Goal: Transaction & Acquisition: Purchase product/service

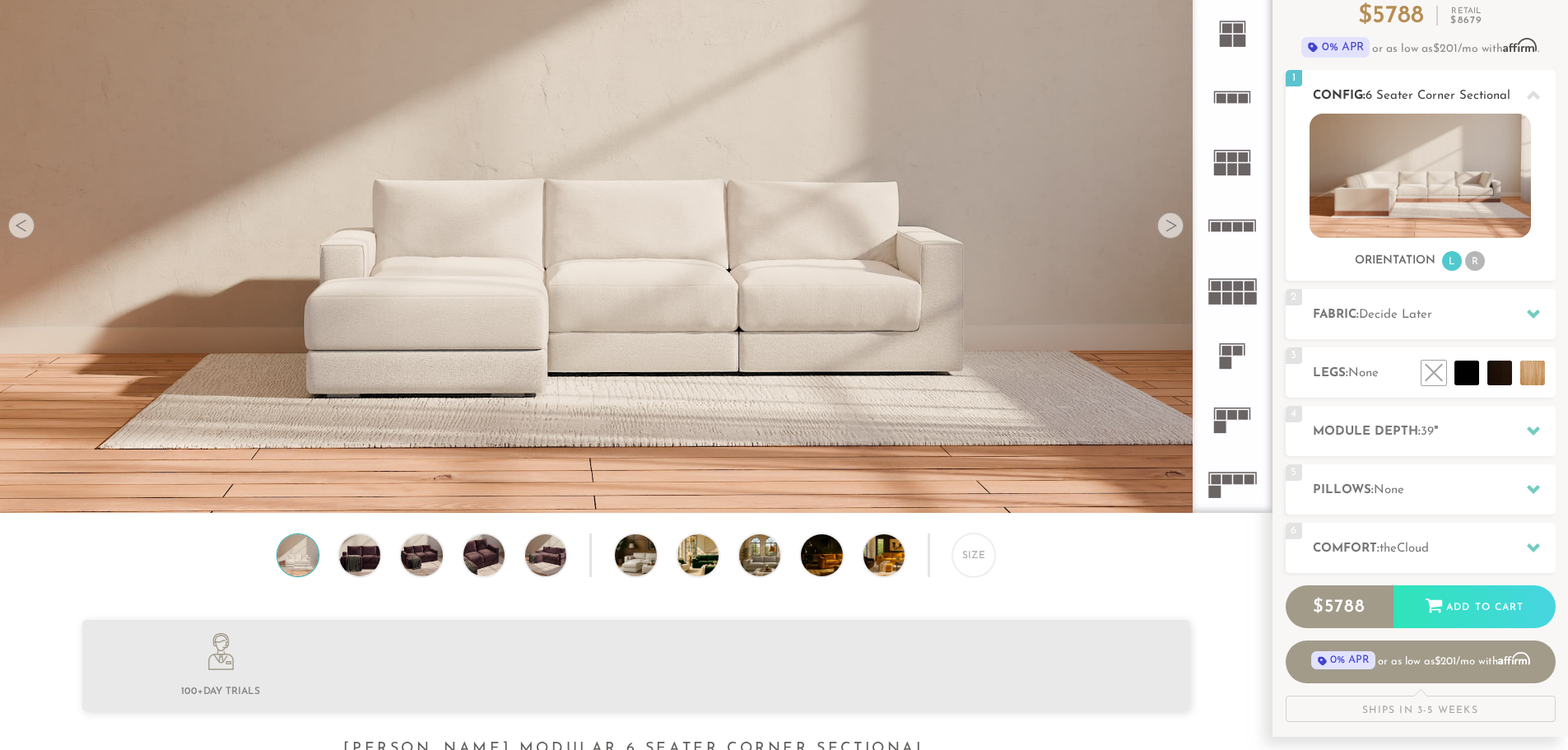
scroll to position [167, 0]
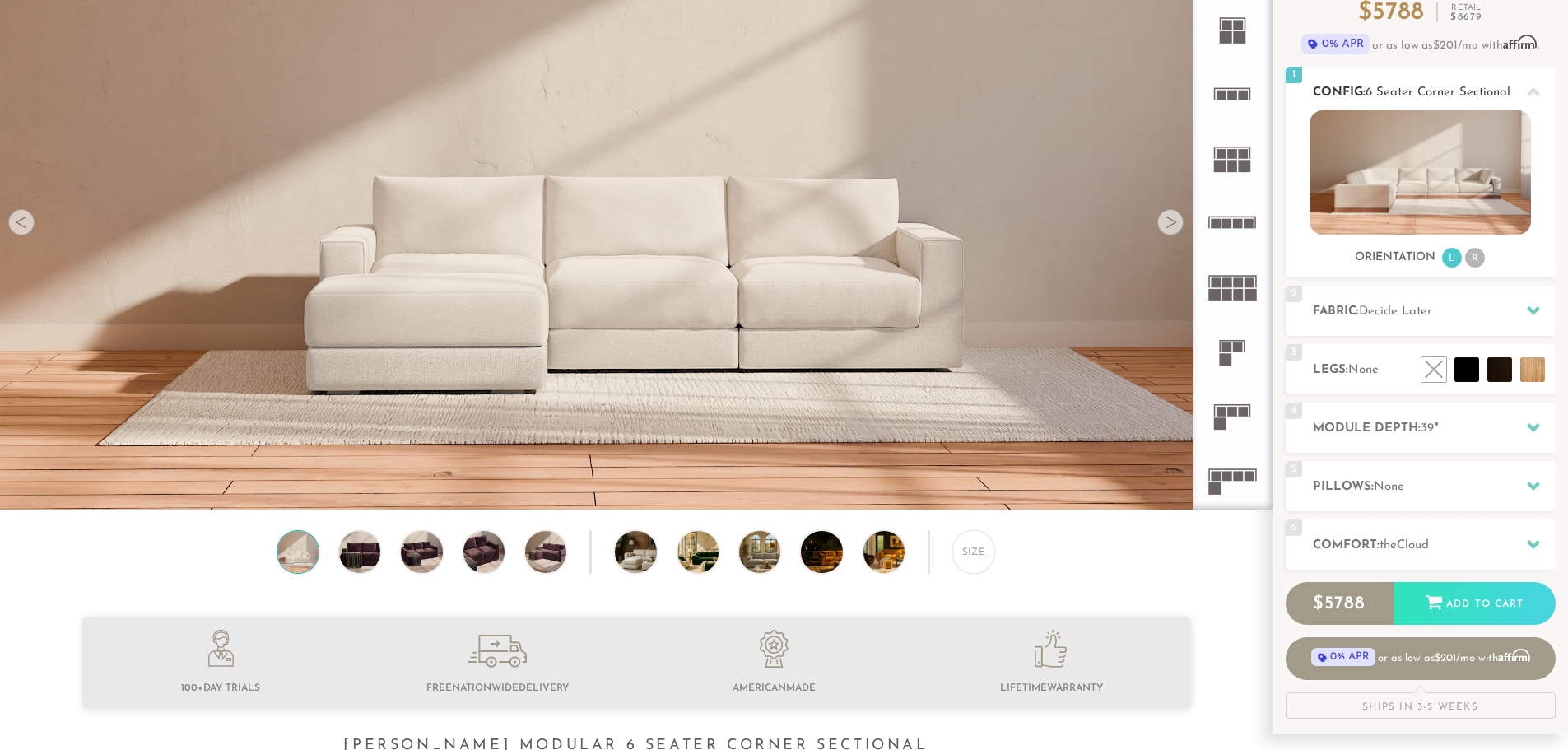
click at [1472, 261] on li "R" at bounding box center [1475, 258] width 20 height 20
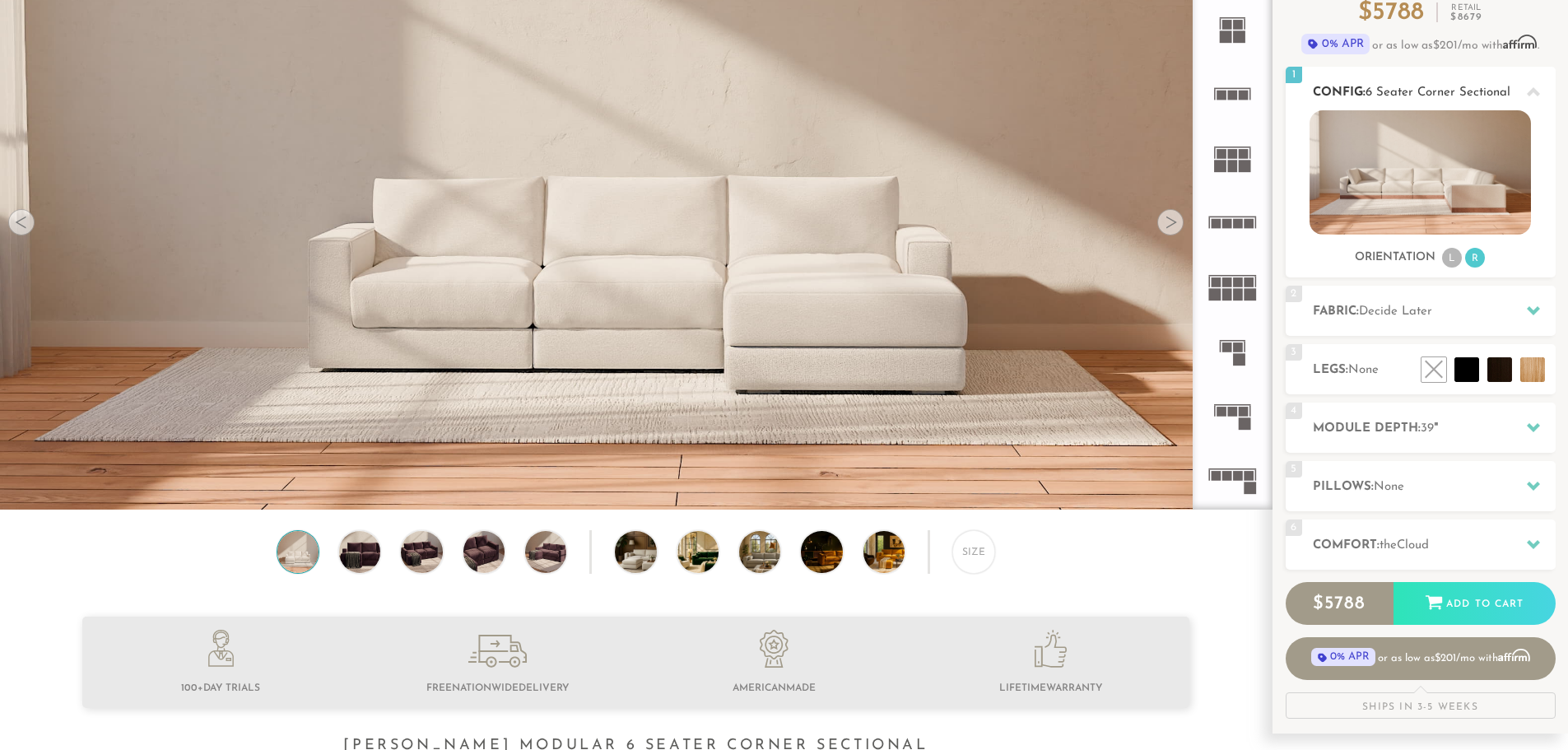
click at [1454, 261] on li "L" at bounding box center [1451, 258] width 20 height 20
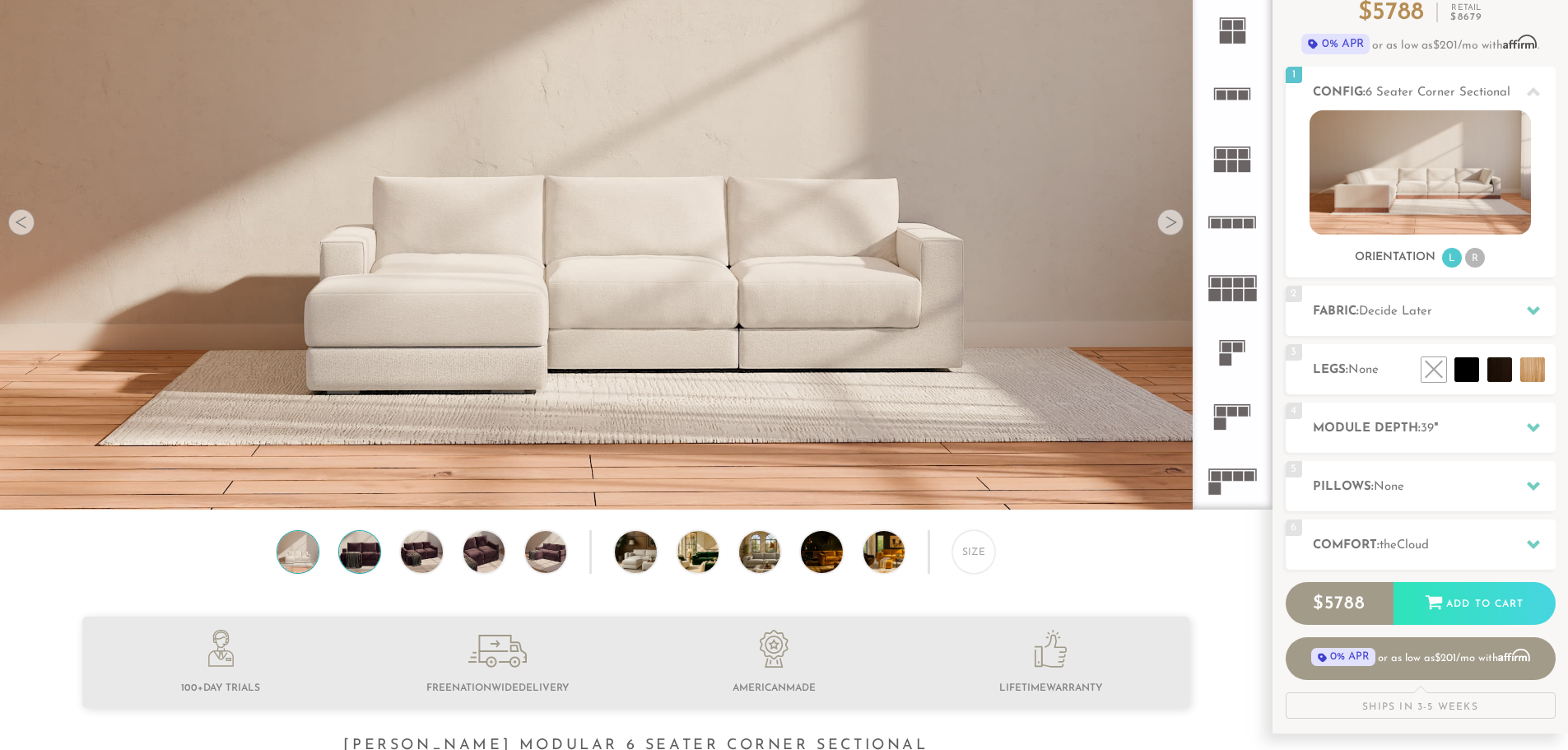
click at [365, 565] on img at bounding box center [359, 551] width 50 height 41
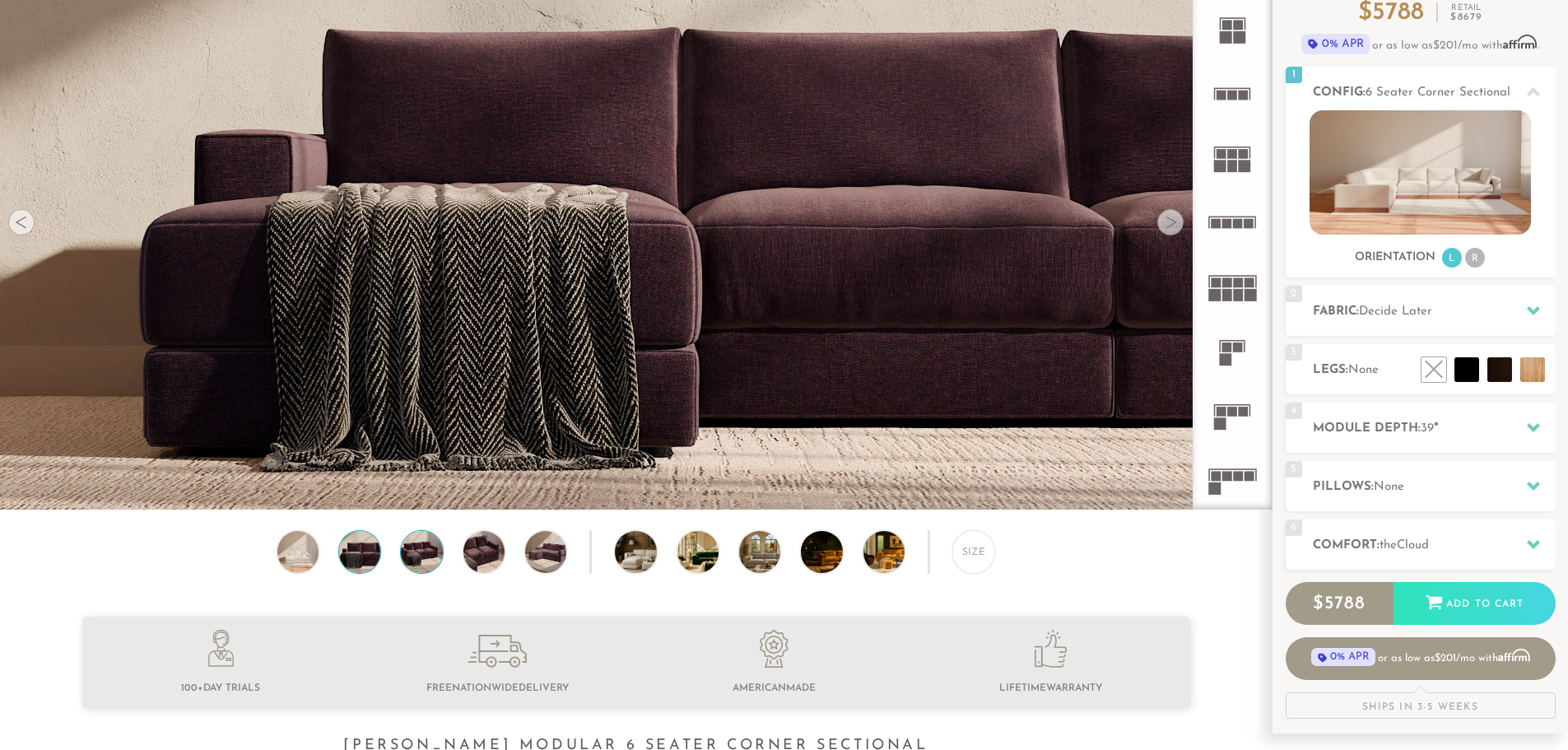
click at [419, 555] on img at bounding box center [421, 551] width 50 height 41
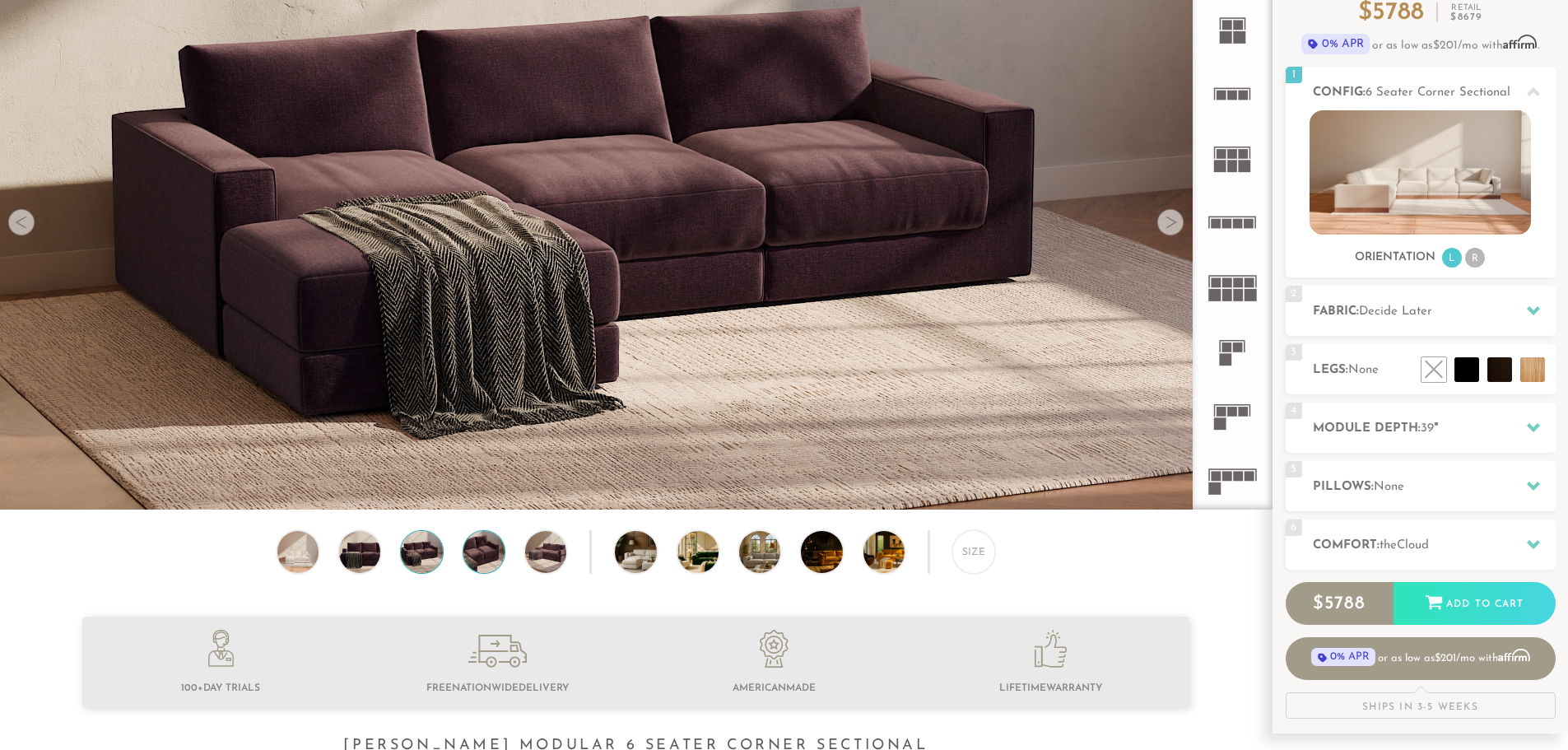
click at [499, 549] on img at bounding box center [484, 551] width 50 height 41
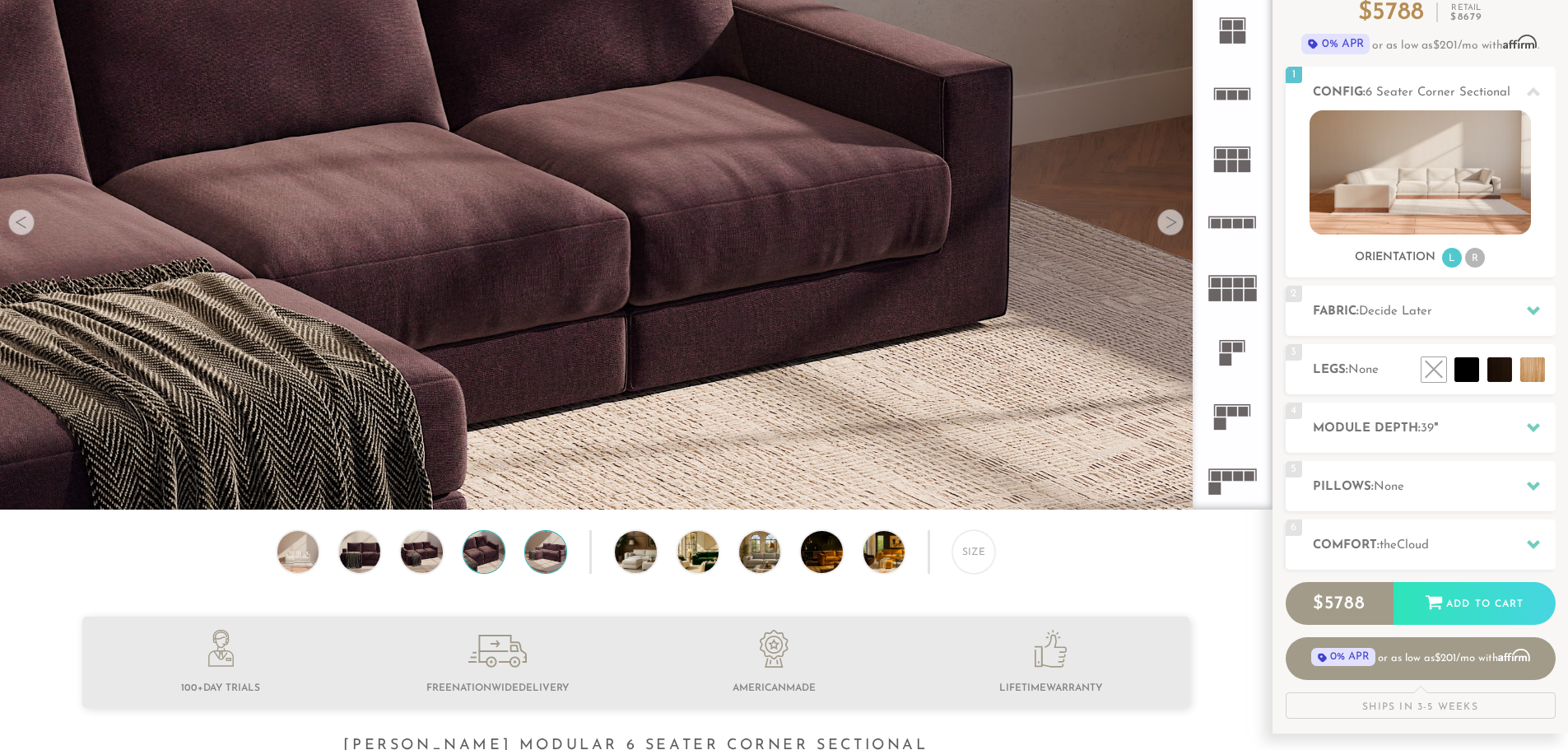
click at [546, 550] on img at bounding box center [546, 551] width 50 height 41
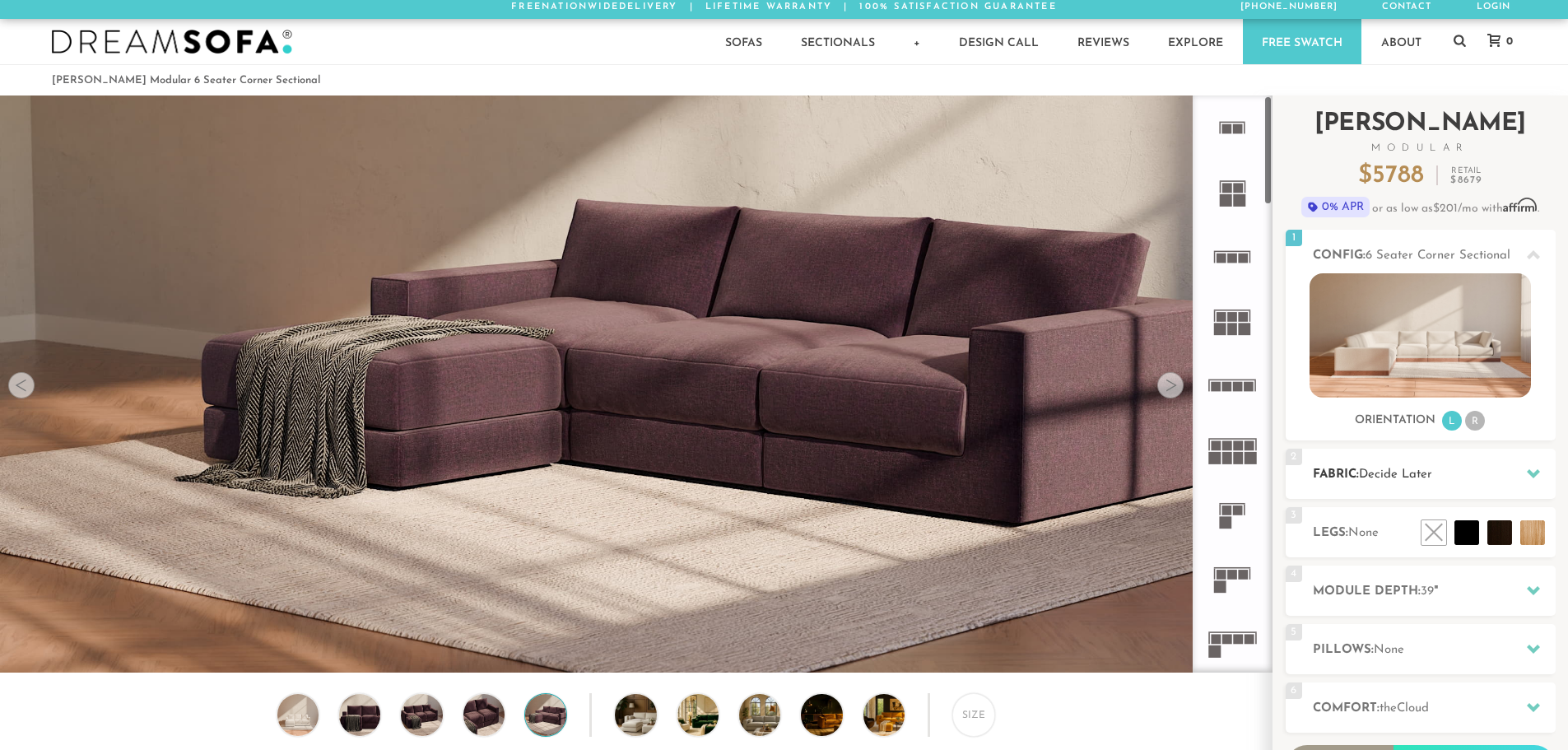
scroll to position [3, 0]
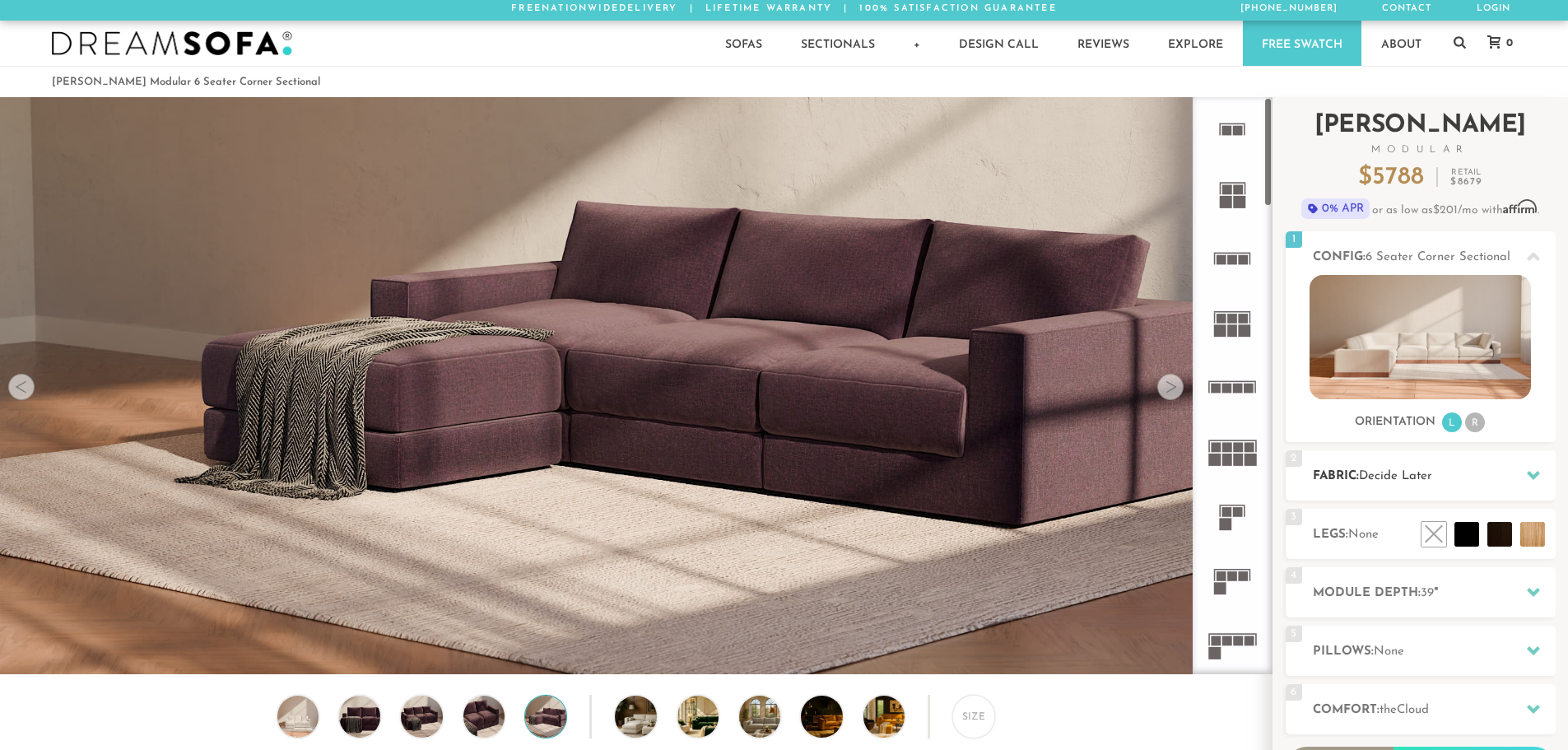
click at [1402, 483] on h2 "Fabric: Decide Later" at bounding box center [1434, 476] width 242 height 19
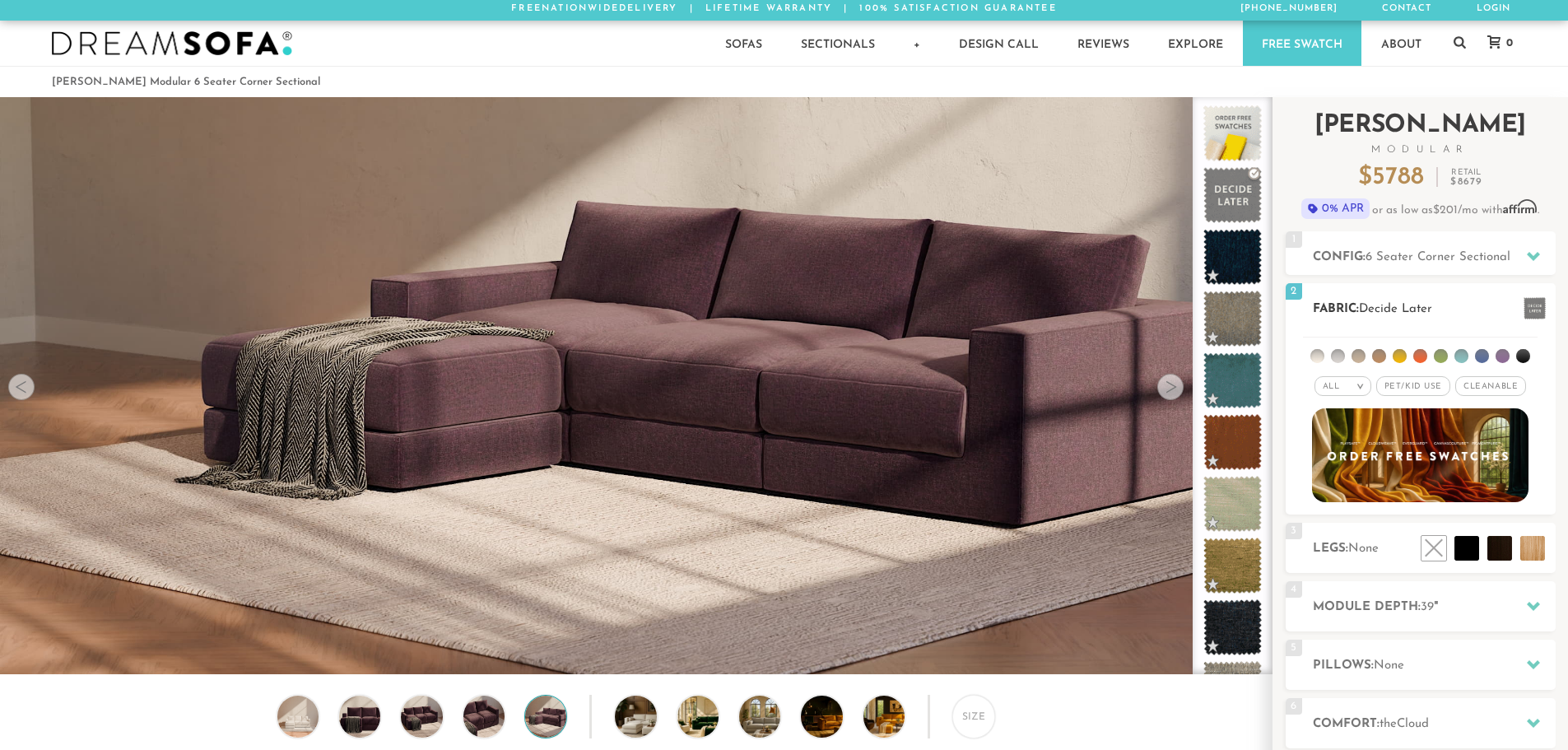
click at [1360, 356] on li at bounding box center [1357, 356] width 14 height 14
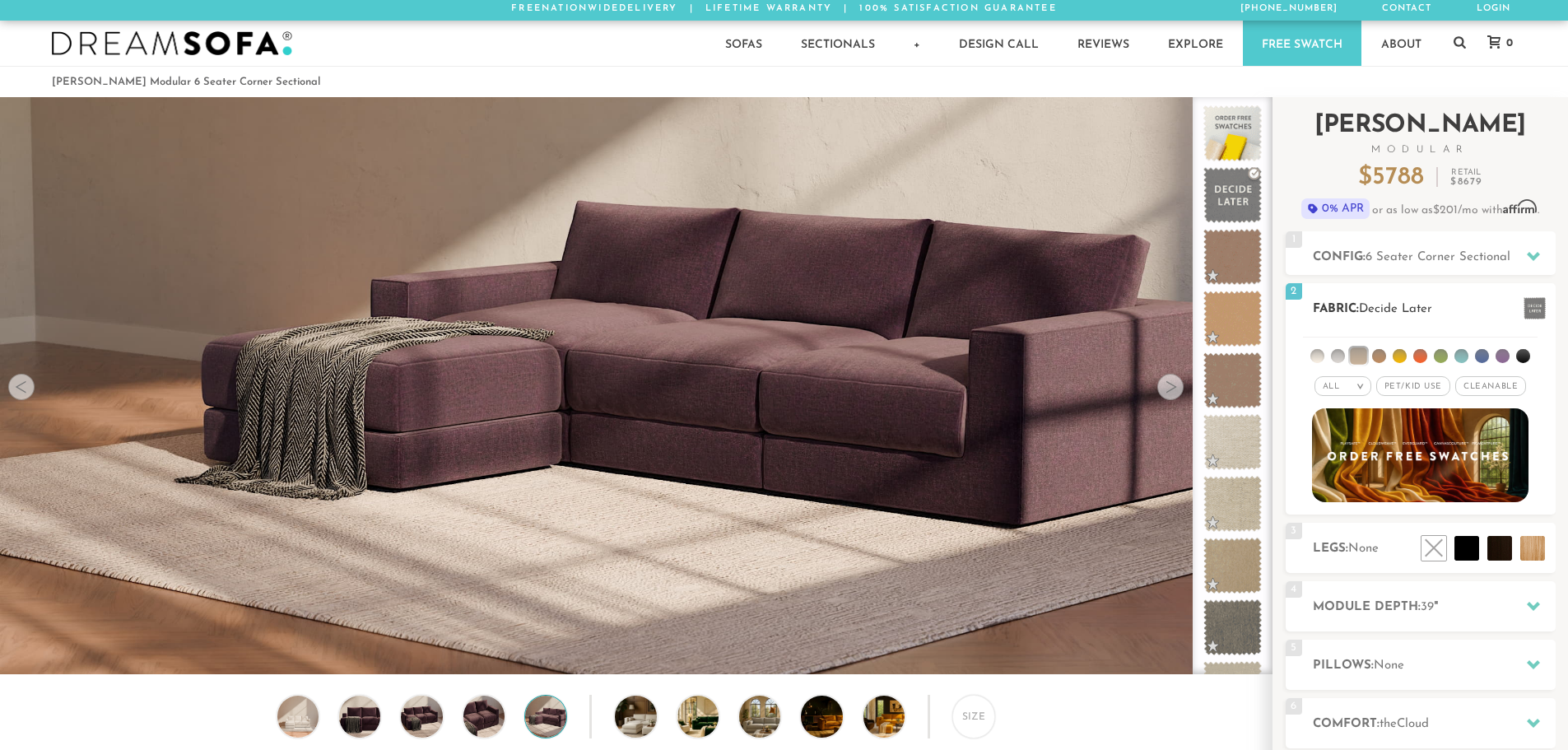
click at [1340, 356] on li at bounding box center [1337, 356] width 14 height 14
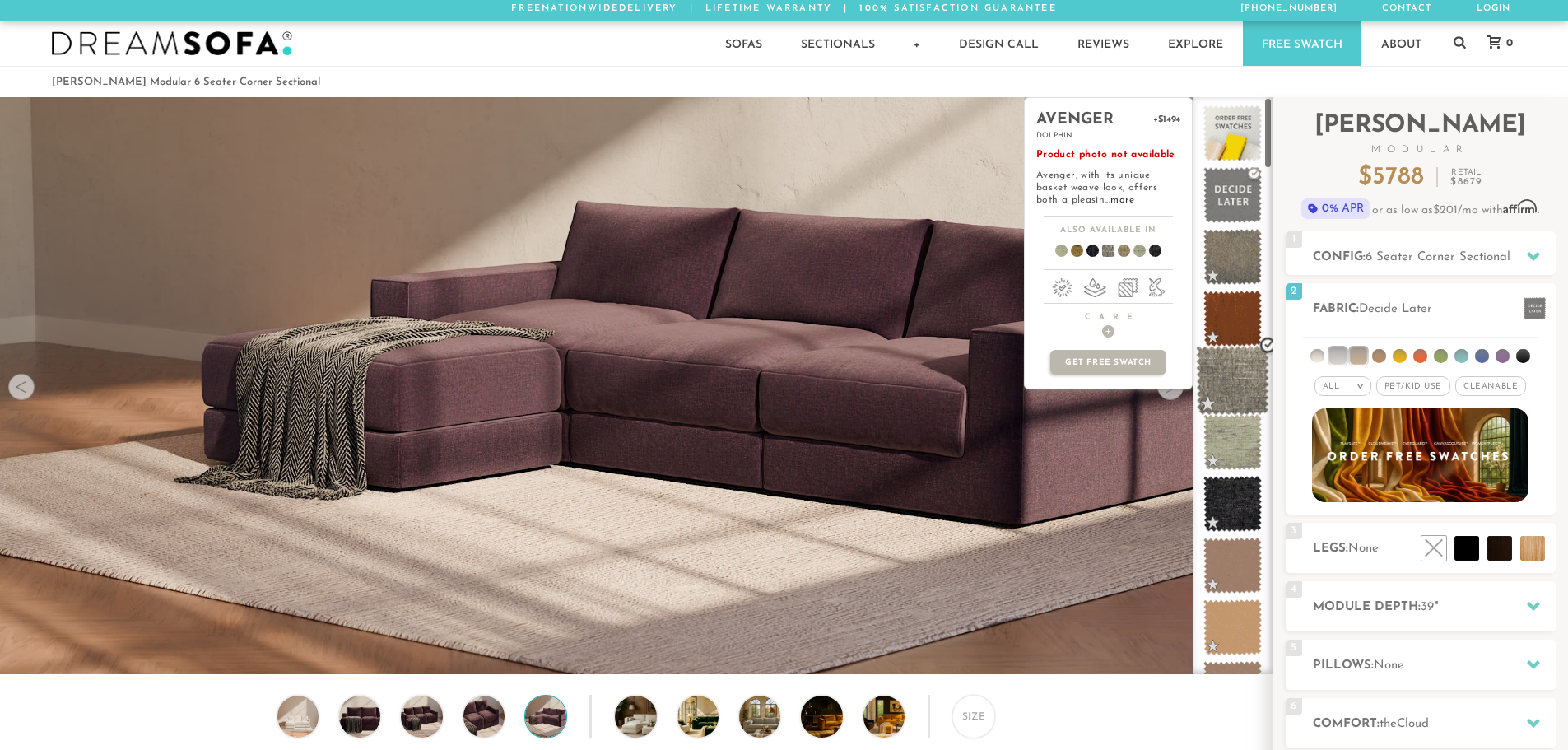
click at [1248, 387] on span at bounding box center [1232, 380] width 73 height 70
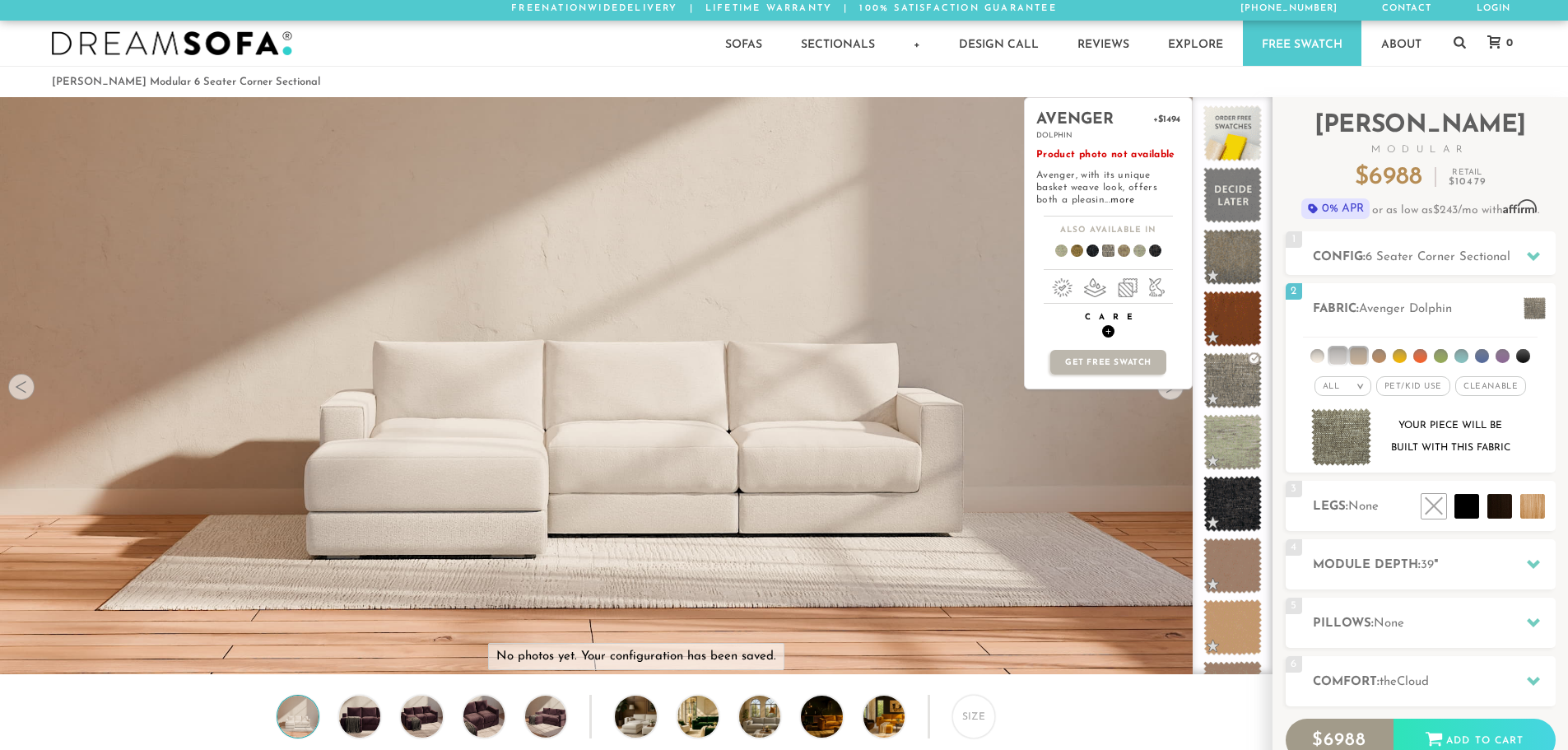
click at [1108, 331] on span "+" at bounding box center [1108, 331] width 13 height 13
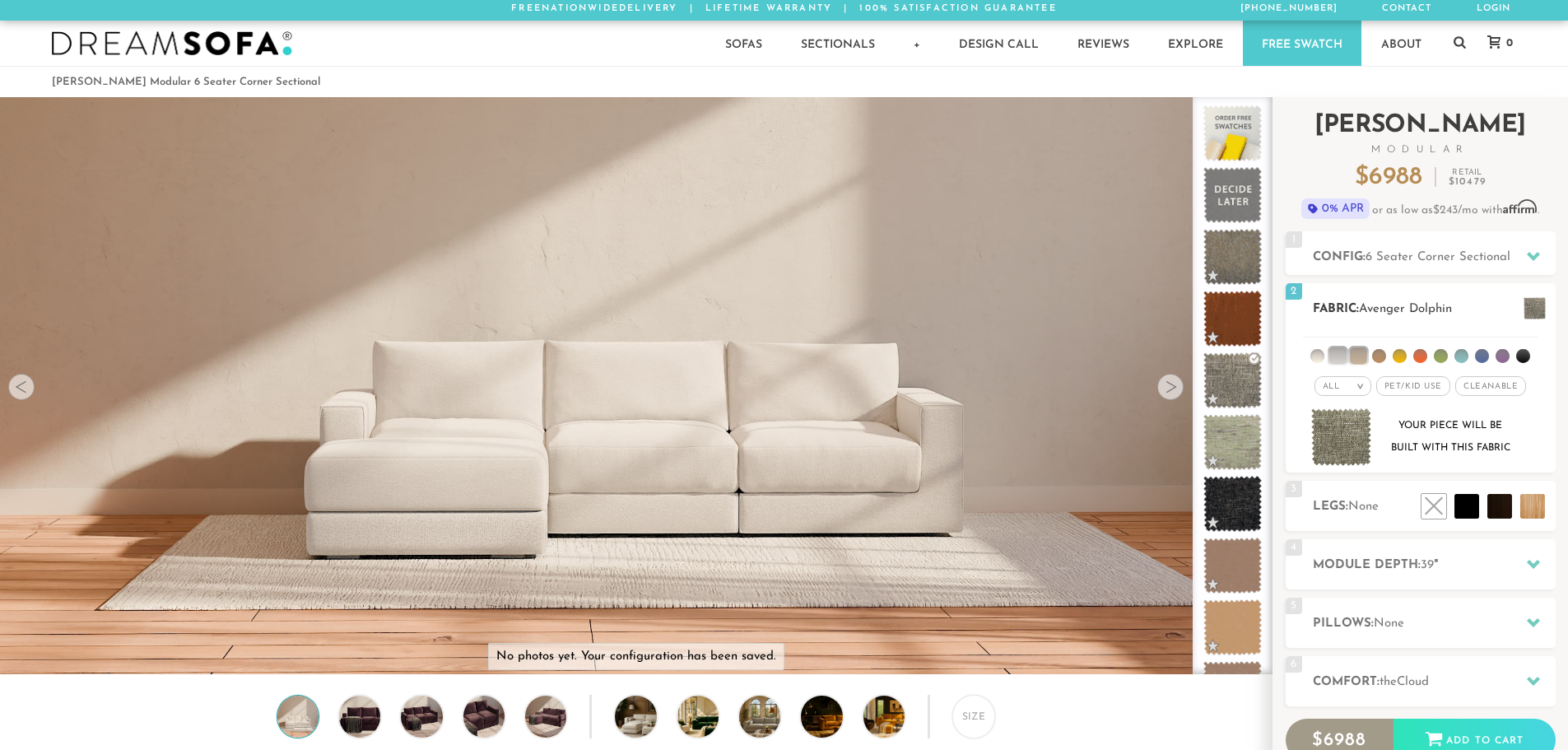
click at [1413, 392] on span "Pet/Kid Use x" at bounding box center [1413, 386] width 74 height 20
click at [1497, 392] on span "Cleanable x" at bounding box center [1496, 386] width 71 height 20
click at [1468, 352] on ul at bounding box center [1420, 353] width 234 height 31
click at [1460, 352] on li at bounding box center [1460, 356] width 14 height 14
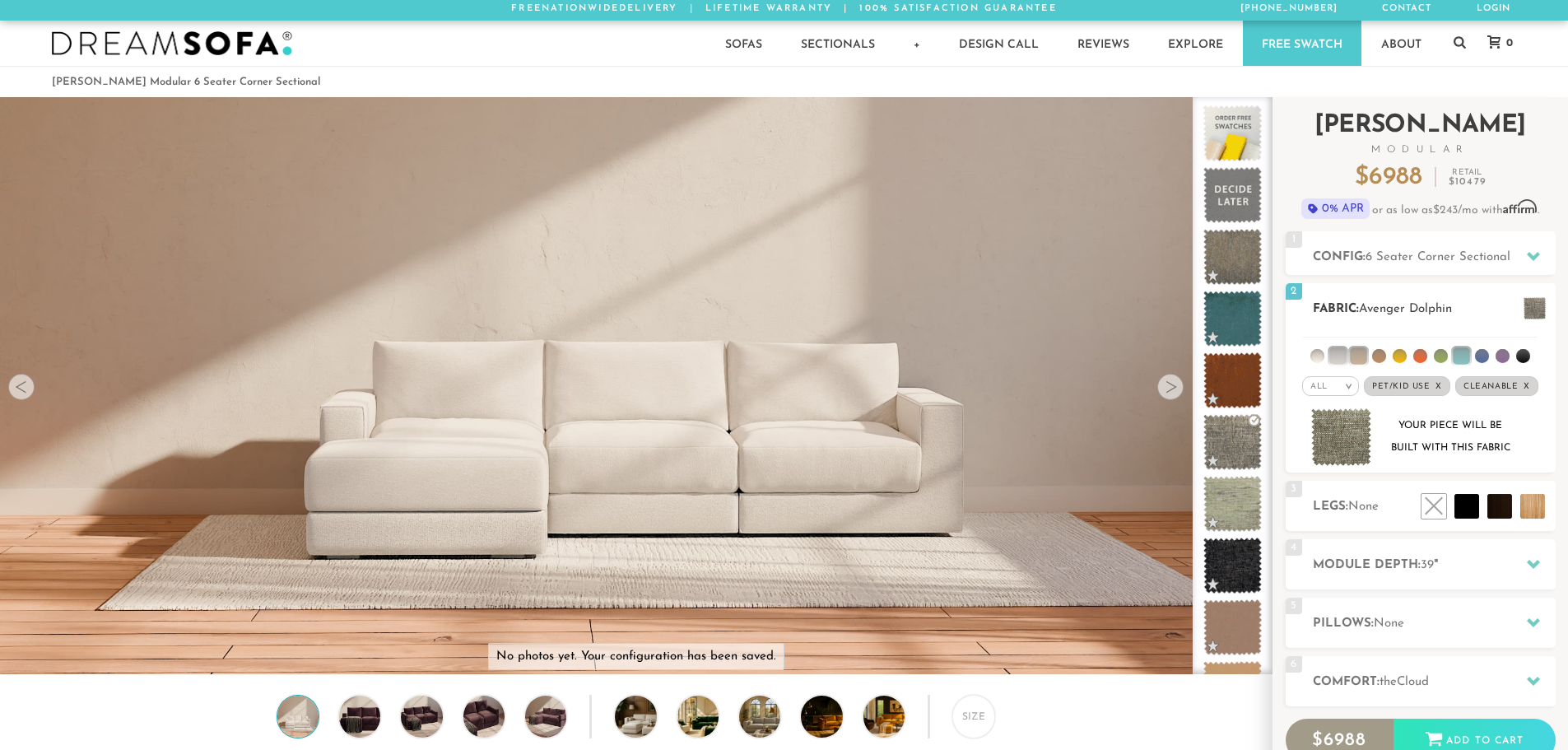
click at [1487, 359] on li at bounding box center [1481, 356] width 14 height 14
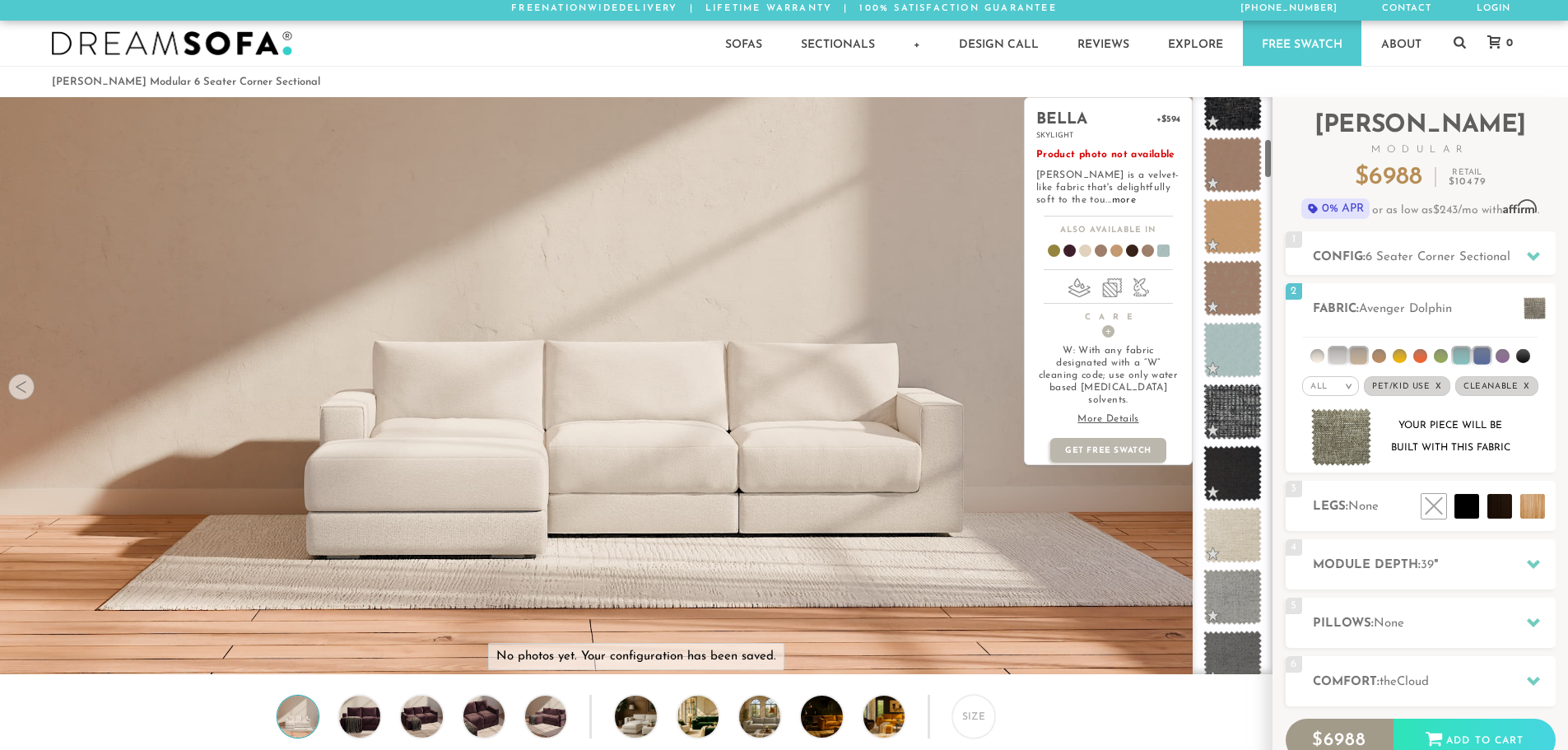
scroll to position [601, 0]
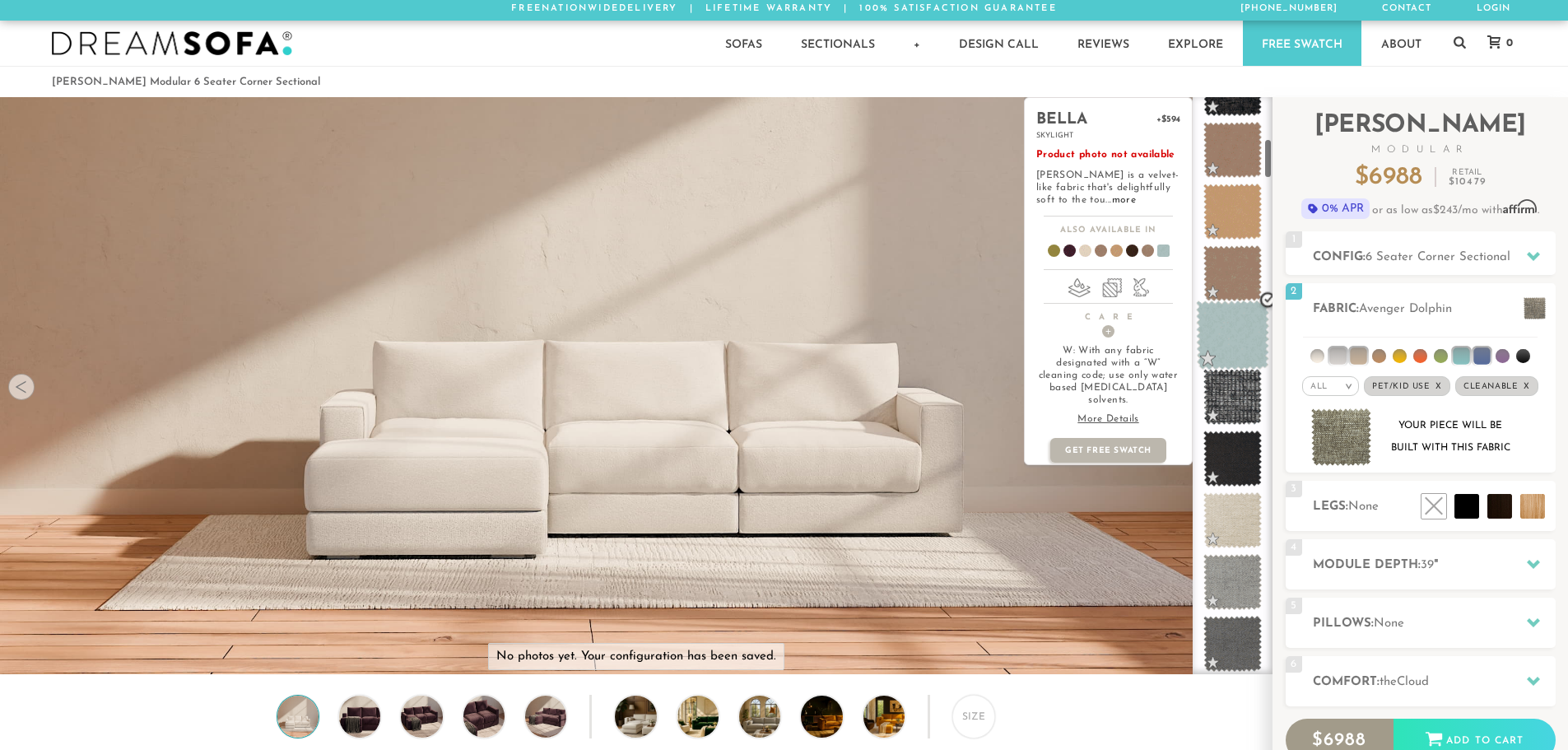
click at [1235, 350] on span at bounding box center [1232, 335] width 73 height 70
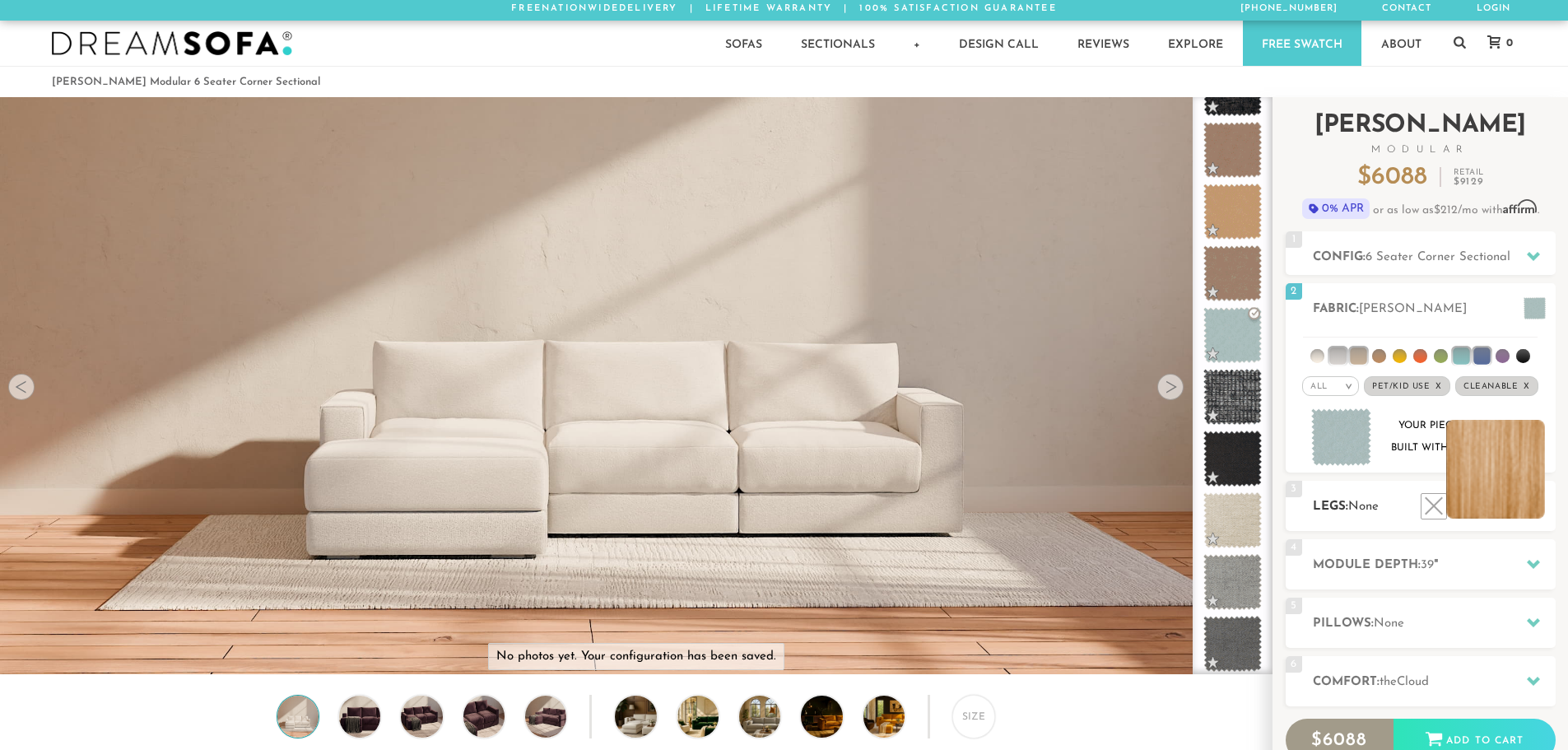
click at [1532, 516] on li at bounding box center [1495, 469] width 99 height 99
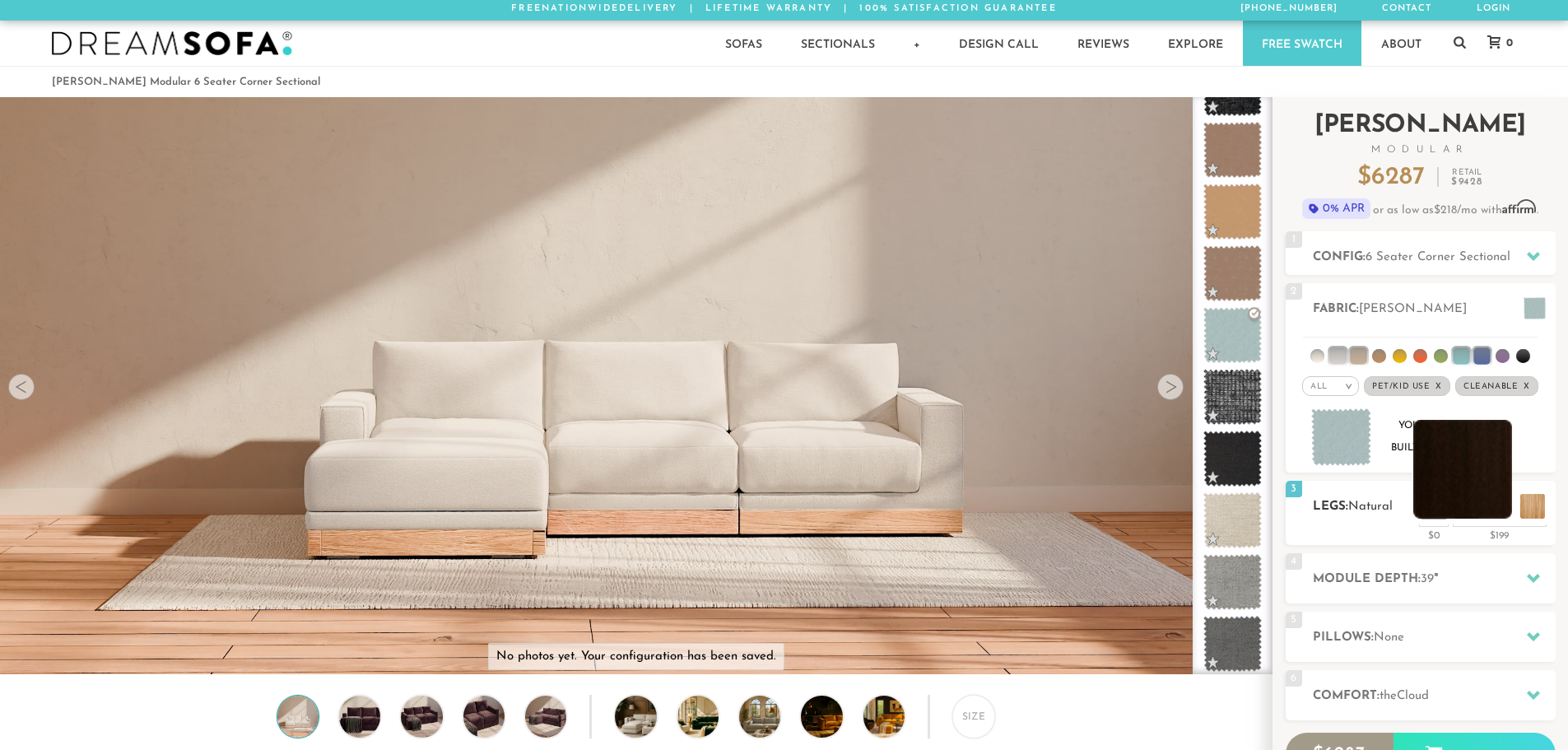
click at [1502, 508] on li at bounding box center [1462, 469] width 99 height 99
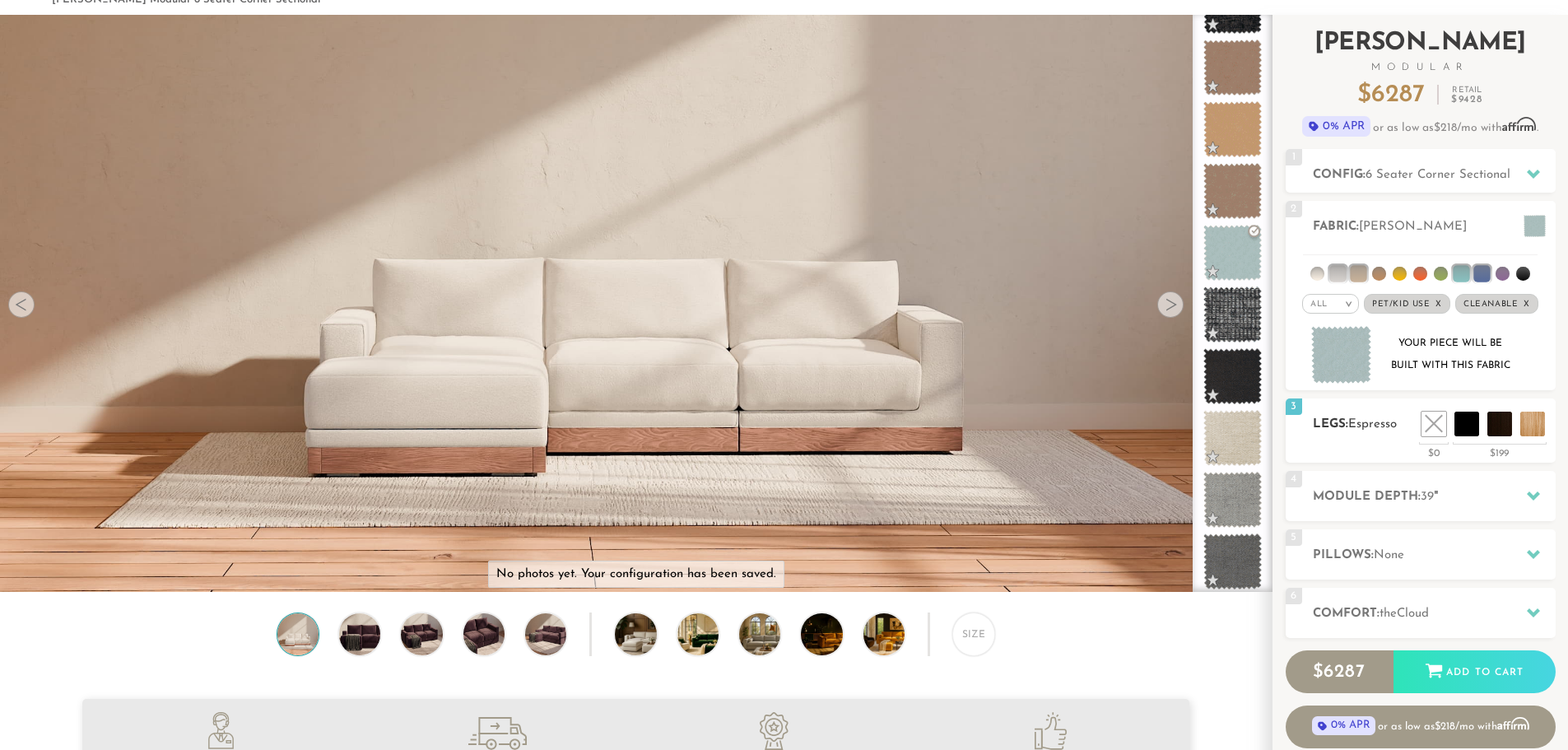
scroll to position [86, 0]
click at [1387, 496] on h2 "Module Depth: 39 "" at bounding box center [1434, 496] width 242 height 19
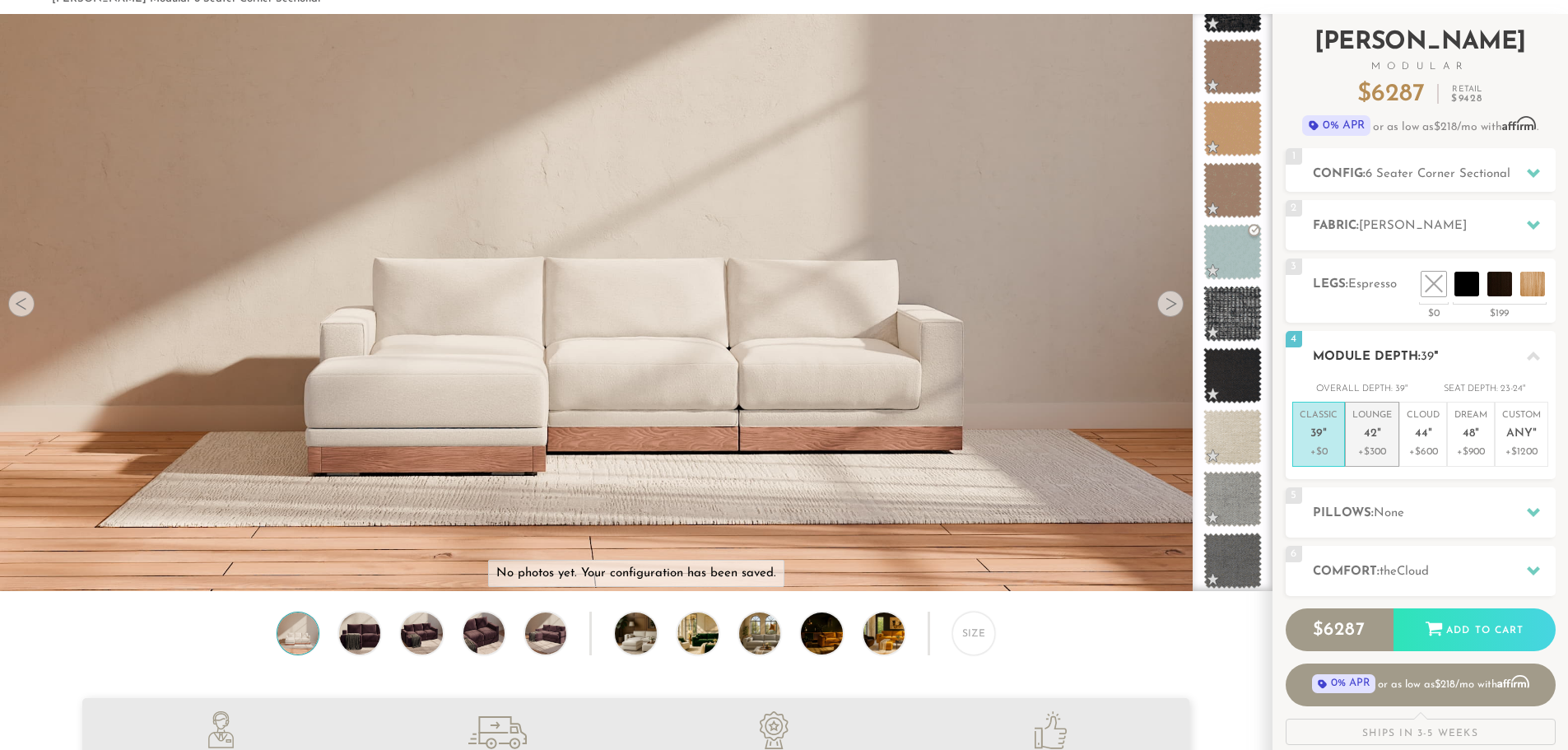
click at [1384, 435] on p "Lounge 42 "" at bounding box center [1372, 426] width 40 height 35
click at [1396, 358] on h2 "Module Depth: 42 "" at bounding box center [1434, 356] width 242 height 19
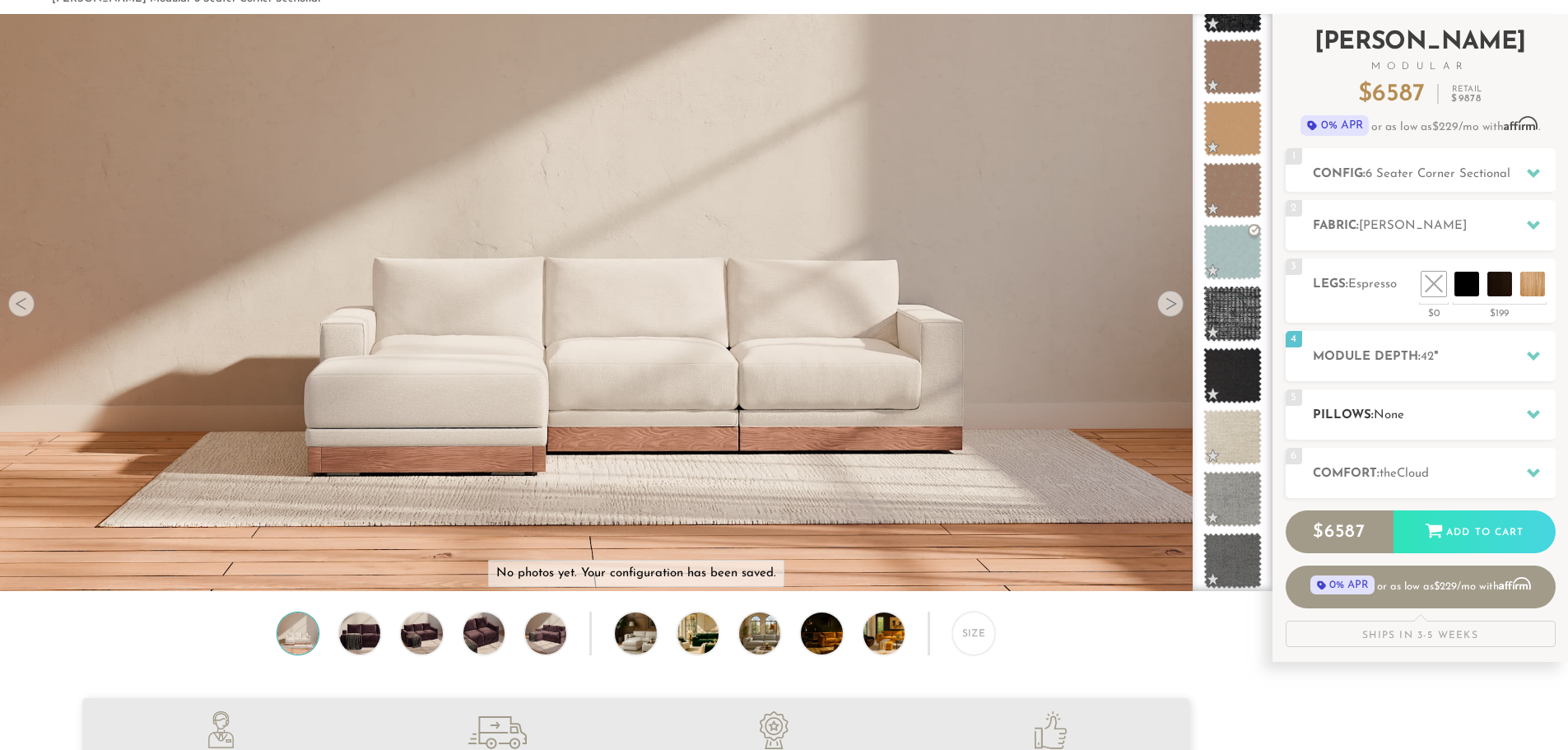
click at [1411, 432] on div "5 Pillows: None" at bounding box center [1421, 413] width 270 height 50
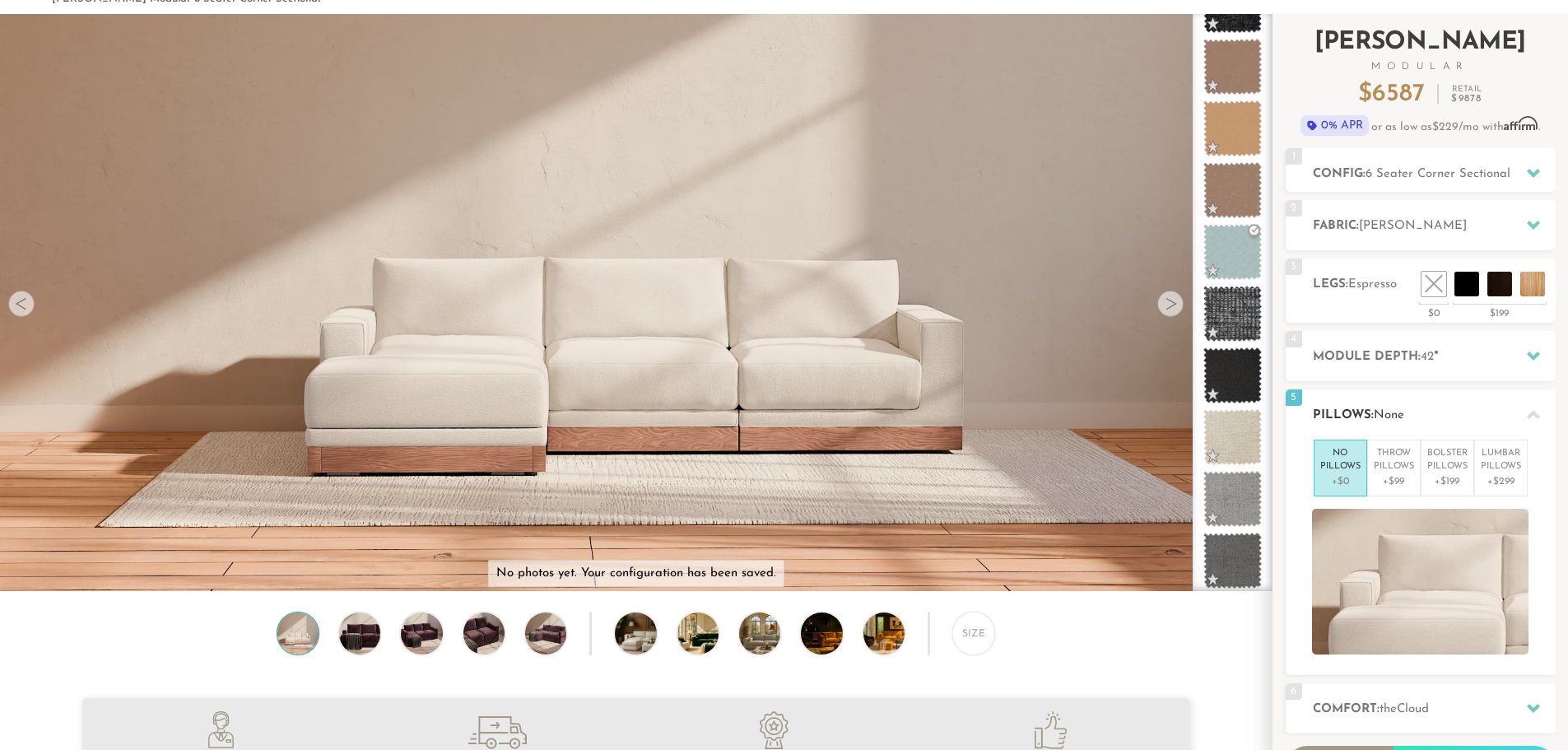
click at [1446, 403] on div "5 Pillows: None" at bounding box center [1421, 413] width 270 height 50
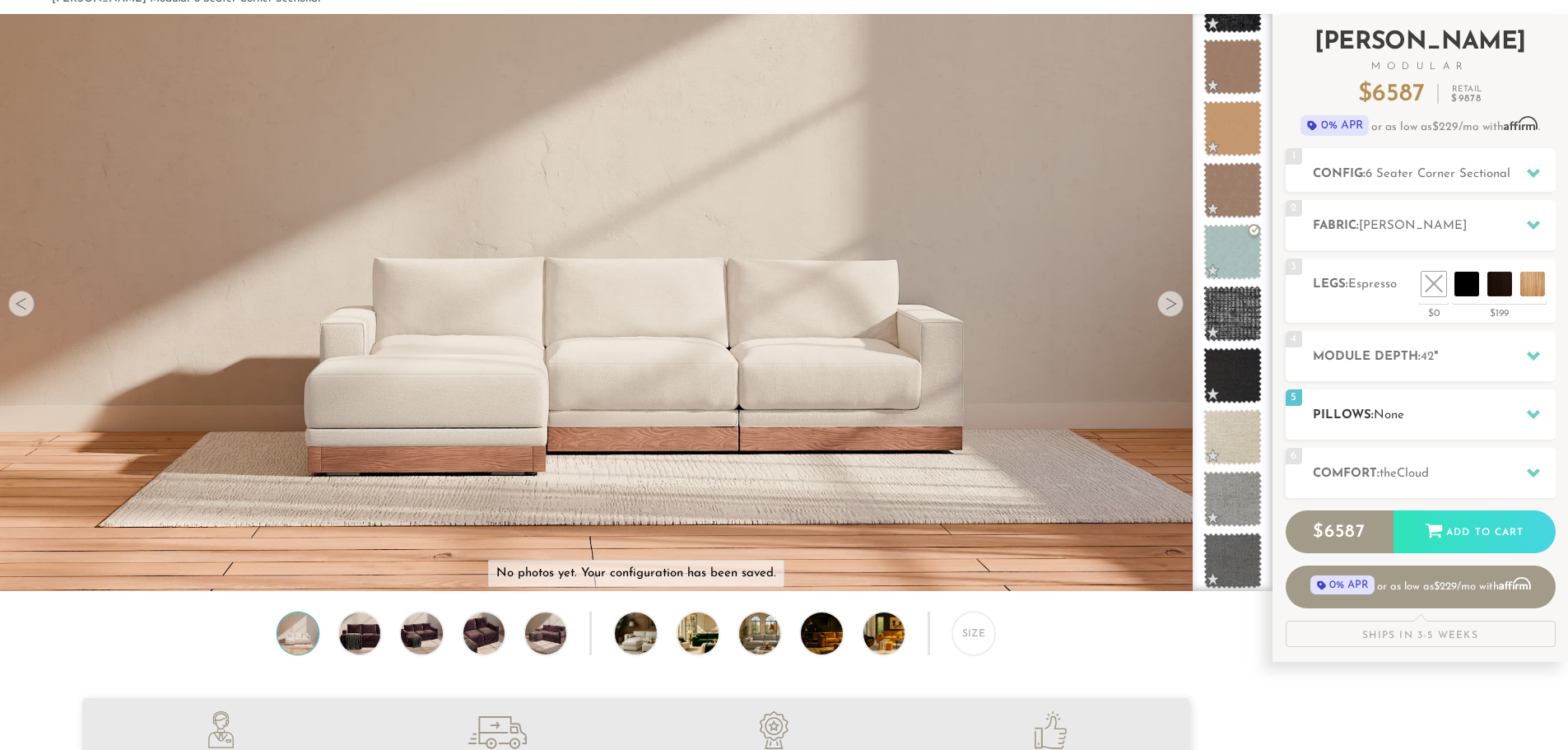
click at [1446, 403] on div "5 Pillows: None" at bounding box center [1421, 413] width 270 height 50
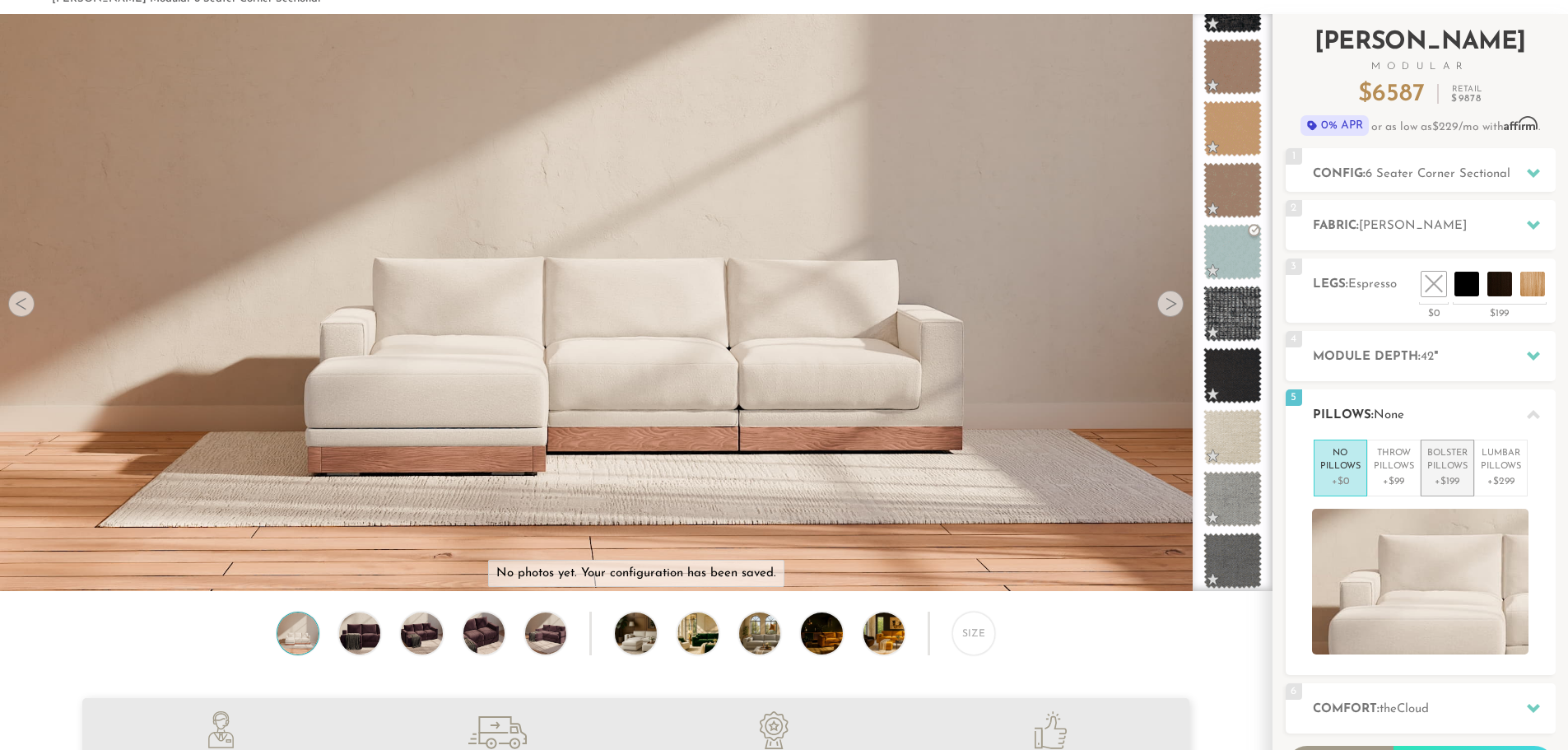
click at [1453, 487] on p "+$199" at bounding box center [1447, 481] width 41 height 14
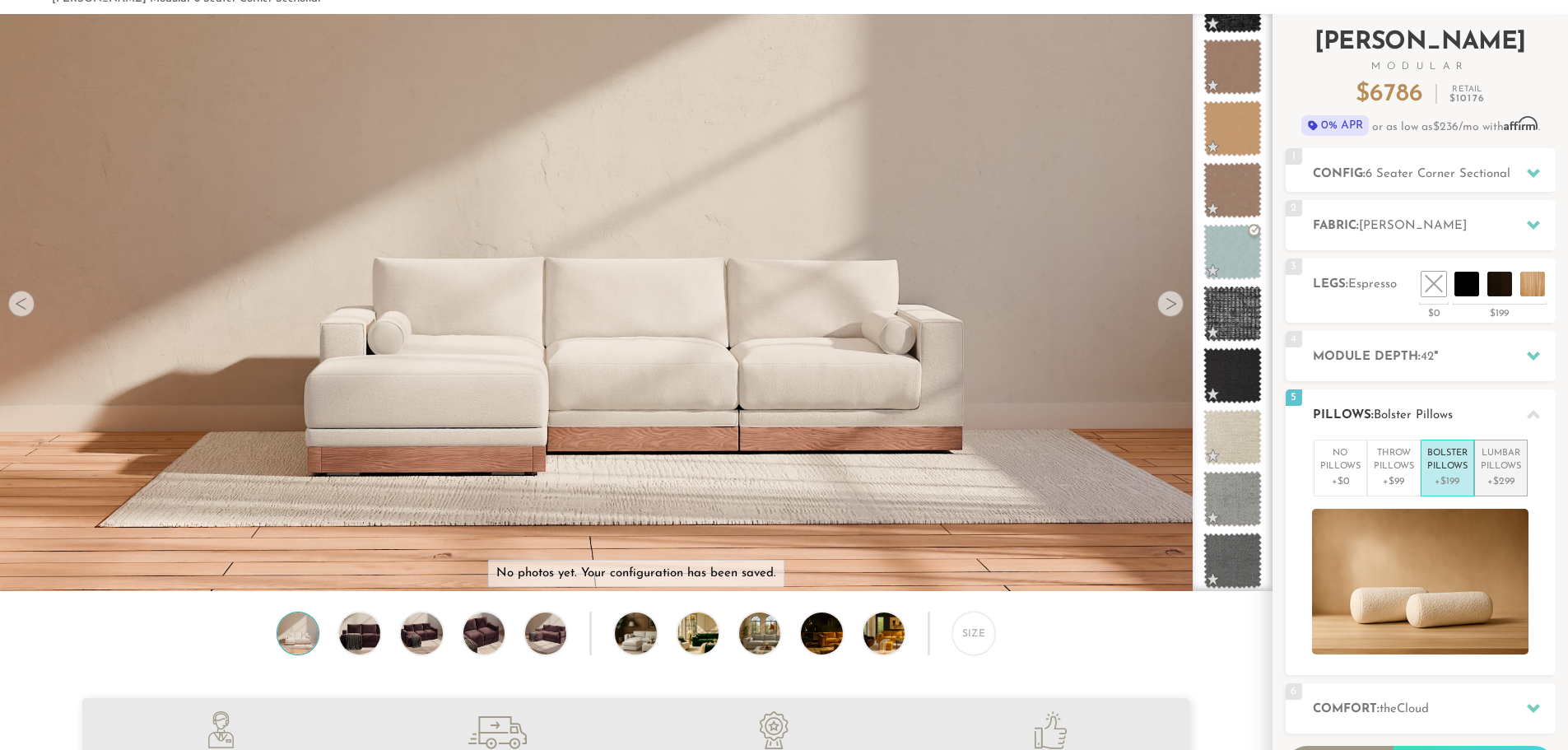
click at [1499, 479] on p "+$299" at bounding box center [1500, 481] width 41 height 14
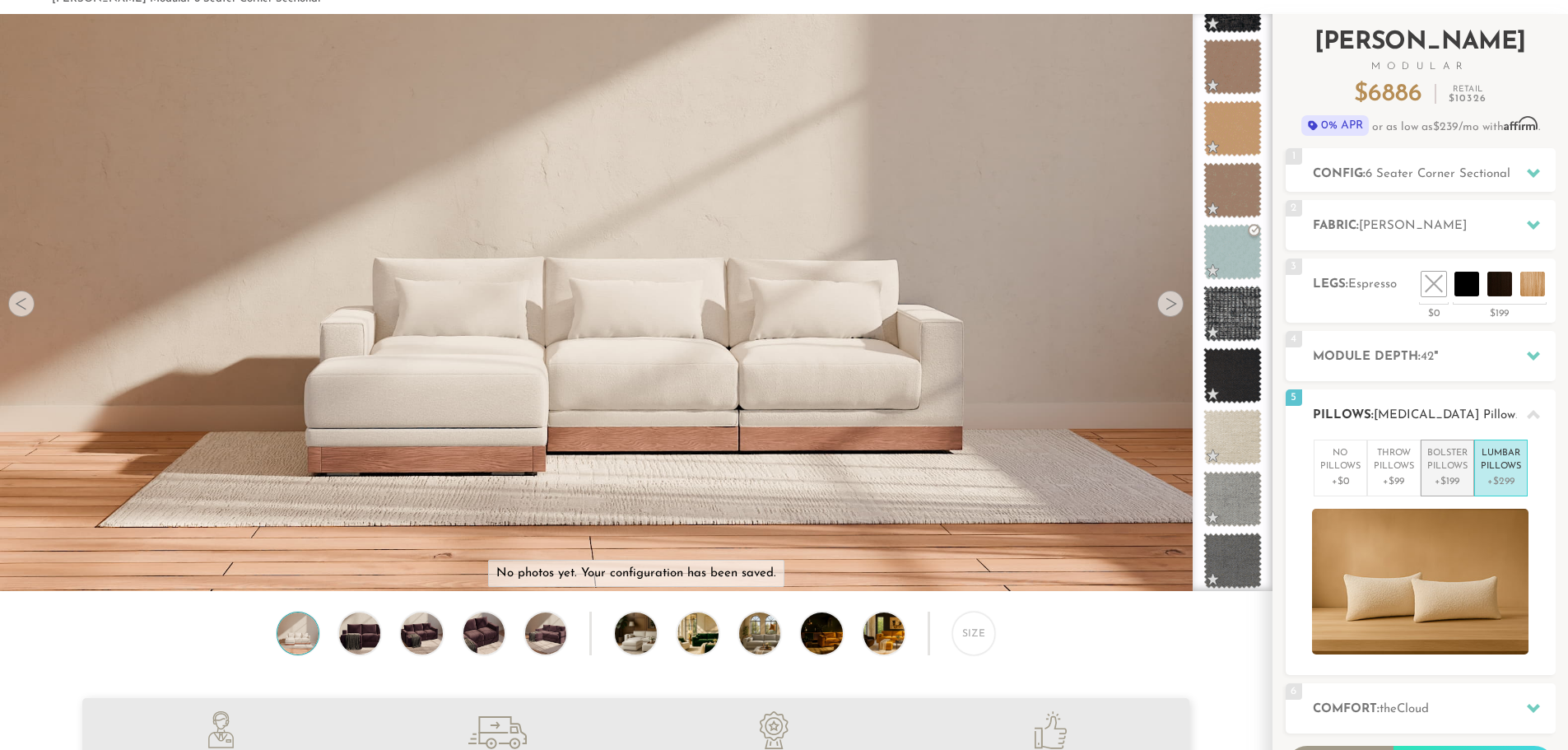
click at [1432, 481] on p "+$199" at bounding box center [1447, 481] width 41 height 14
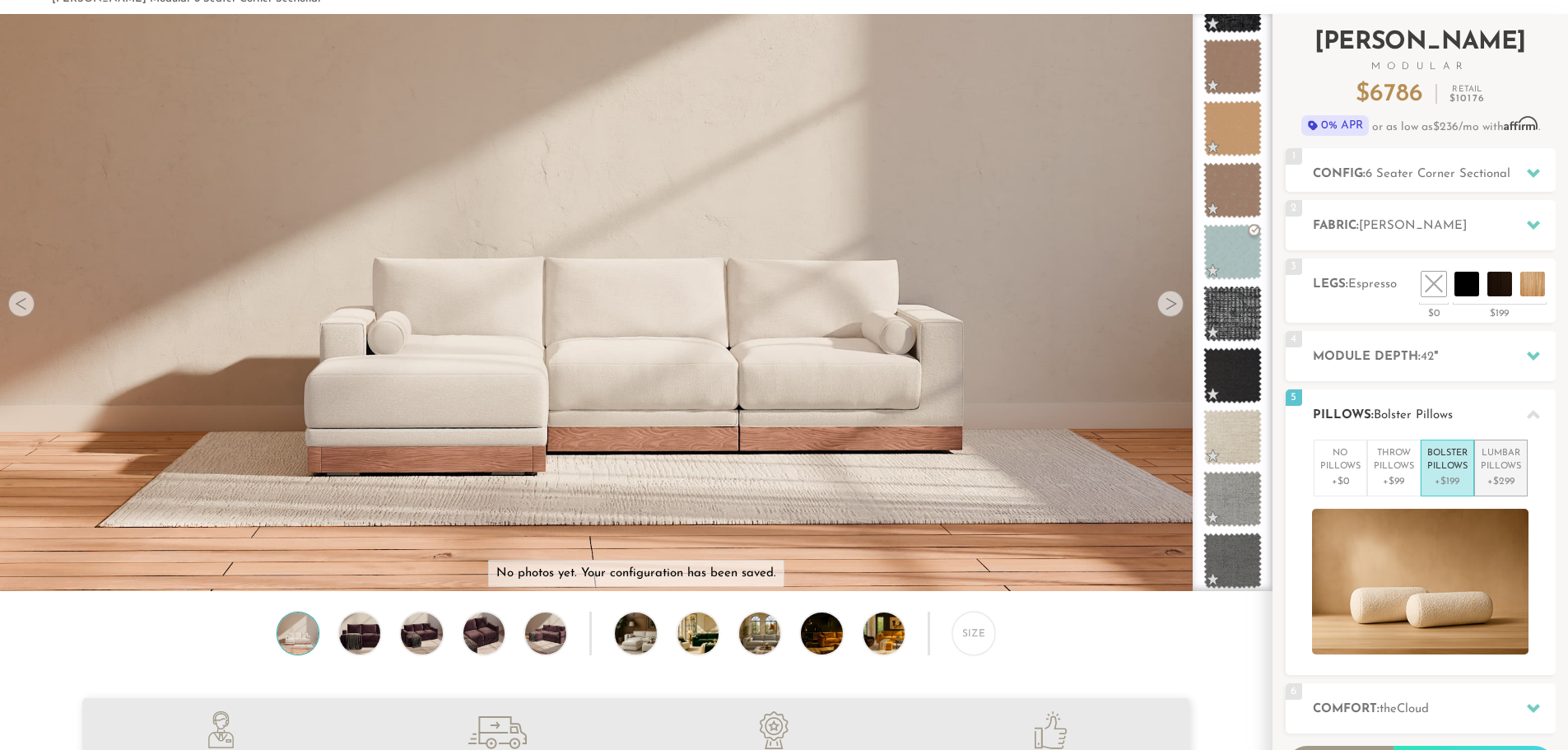
click at [1515, 473] on p "[MEDICAL_DATA] Pillows" at bounding box center [1500, 460] width 41 height 27
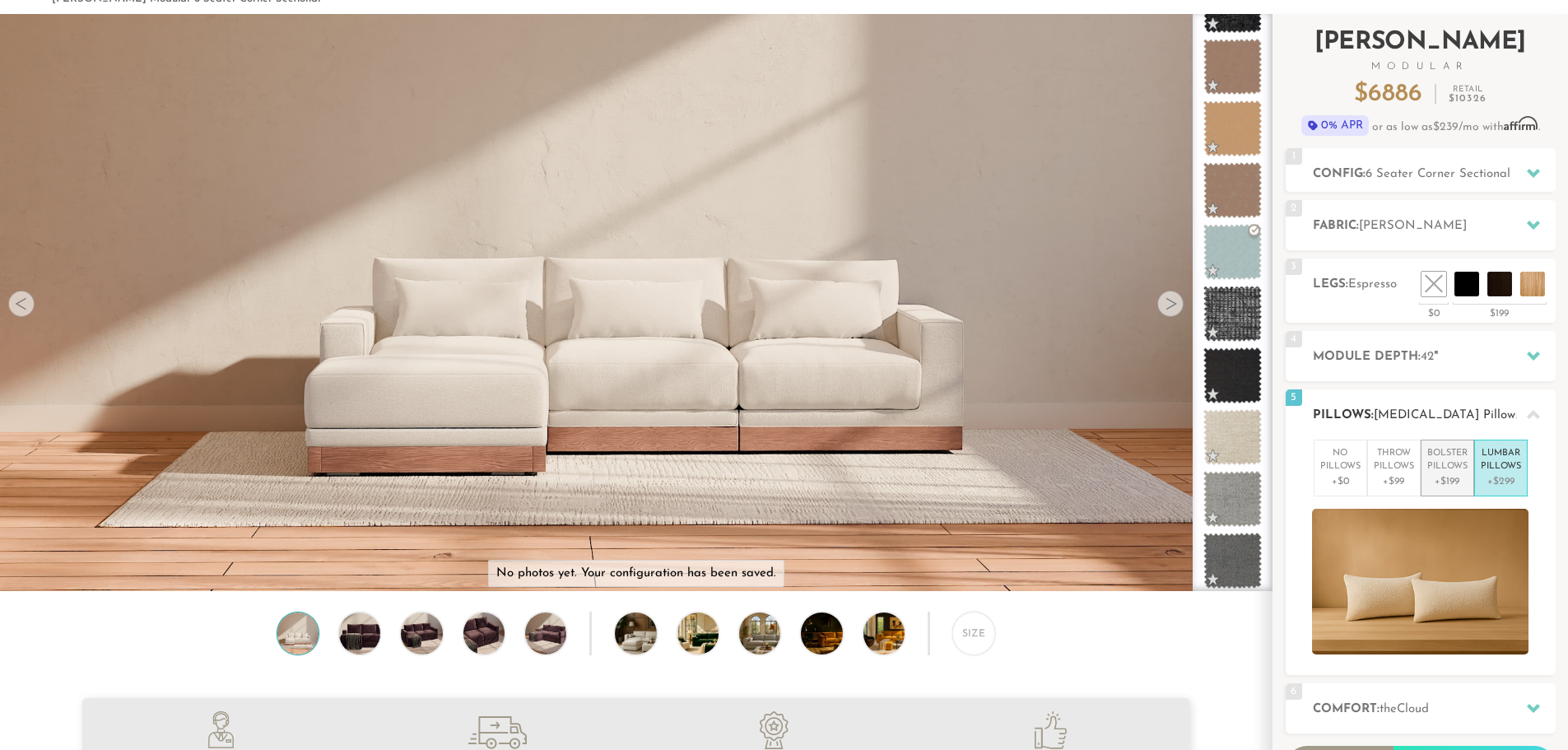
click at [1453, 476] on p "+$199" at bounding box center [1447, 481] width 41 height 14
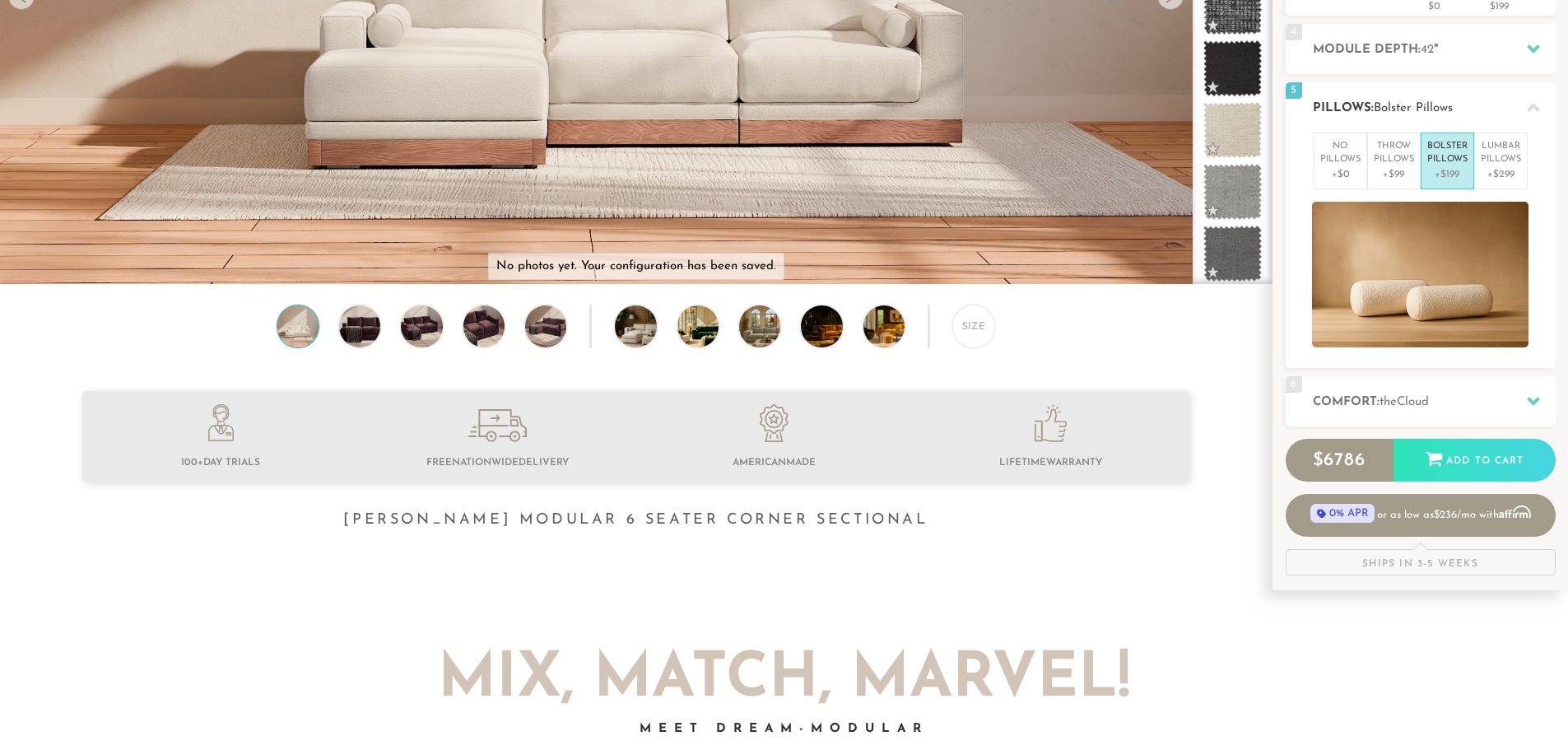
scroll to position [451, 0]
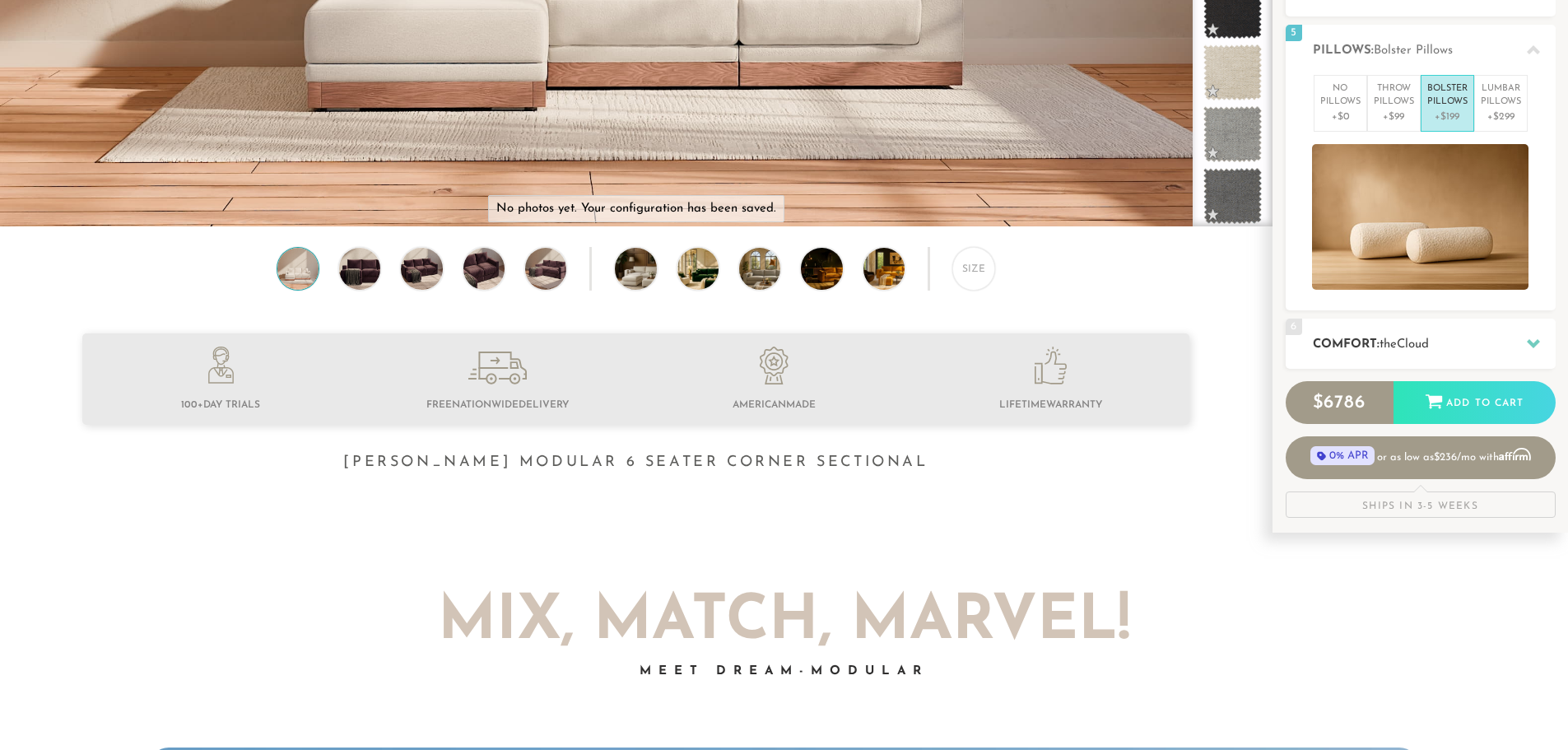
click at [1422, 341] on span "Cloud" at bounding box center [1411, 345] width 32 height 13
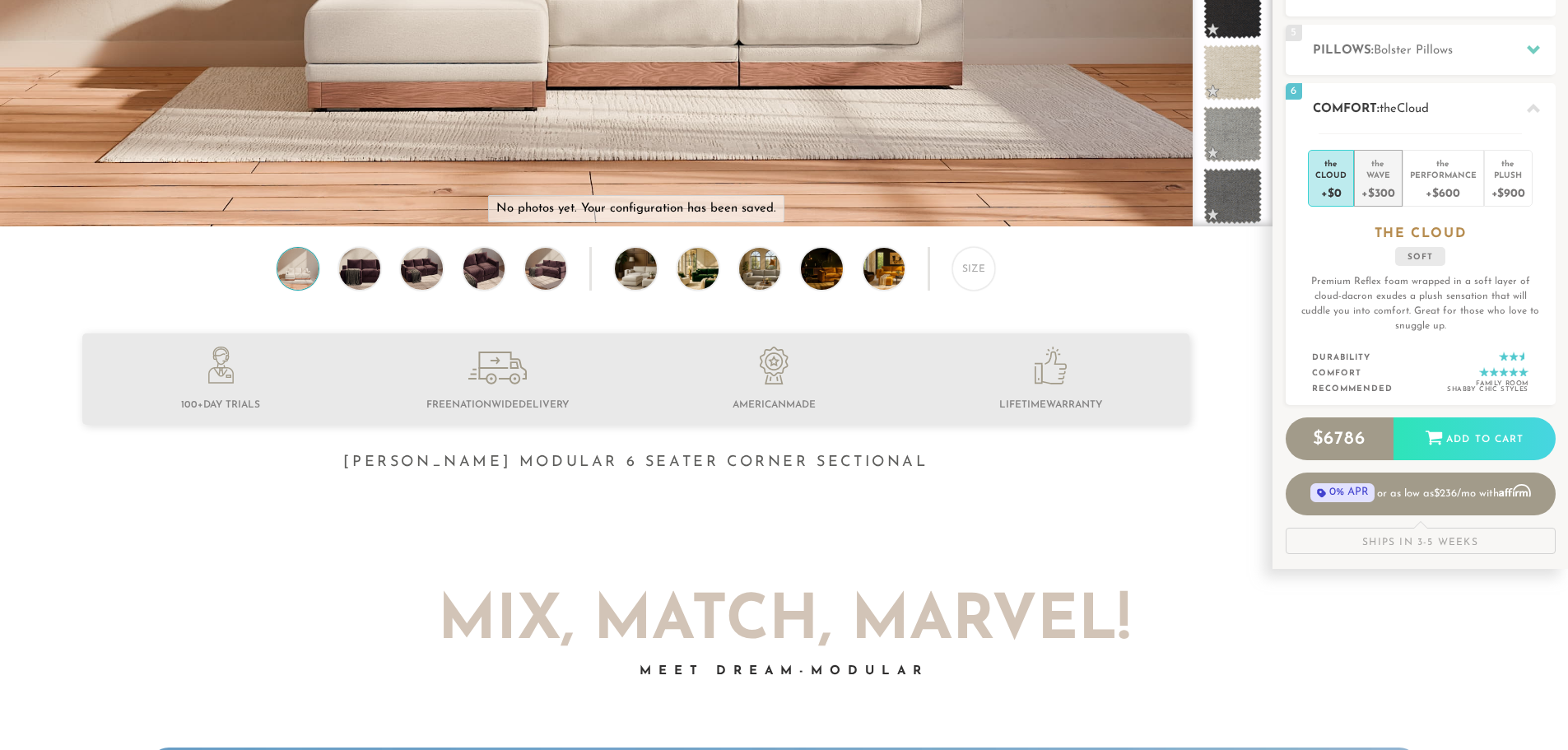
click at [1392, 180] on div "+$300" at bounding box center [1377, 192] width 33 height 24
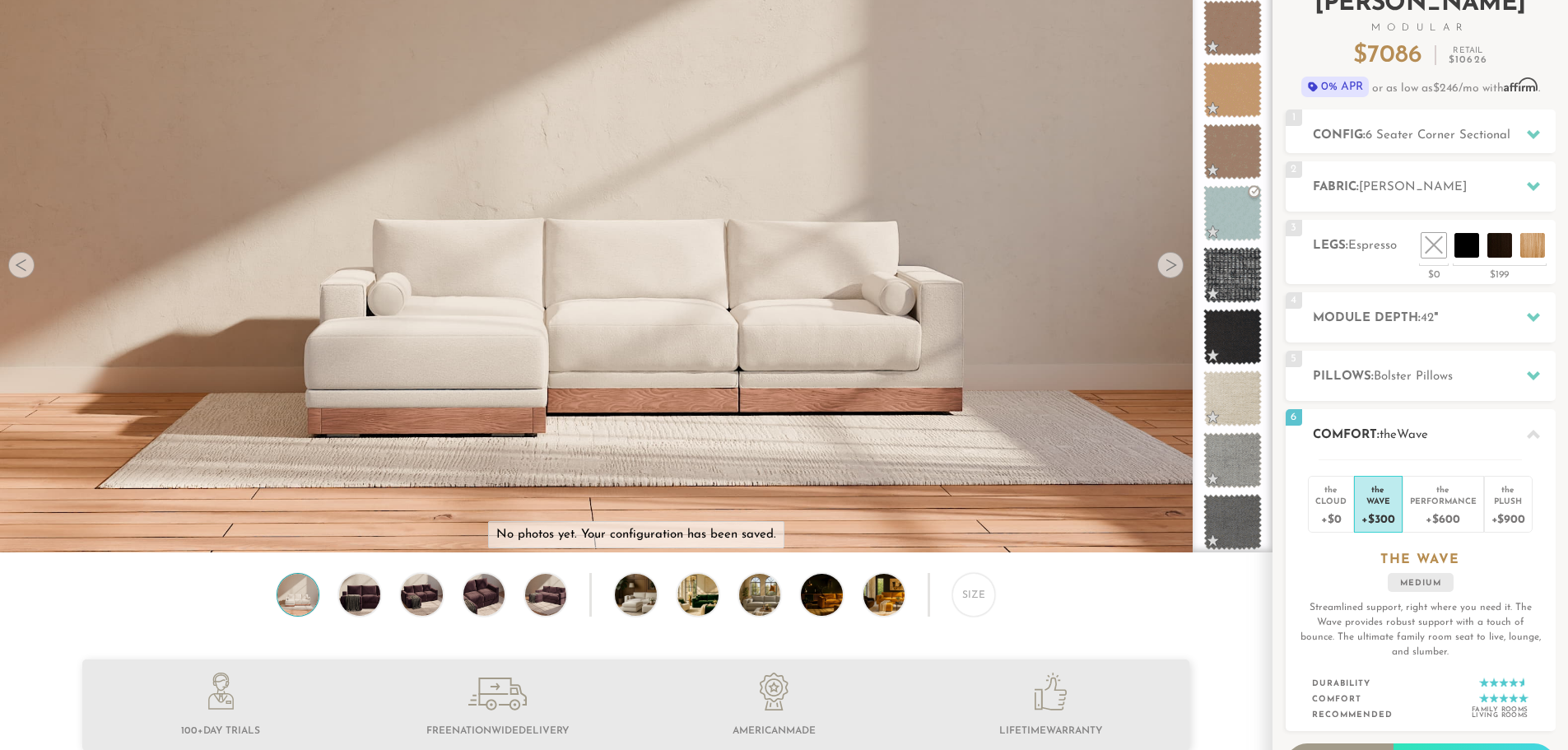
scroll to position [0, 0]
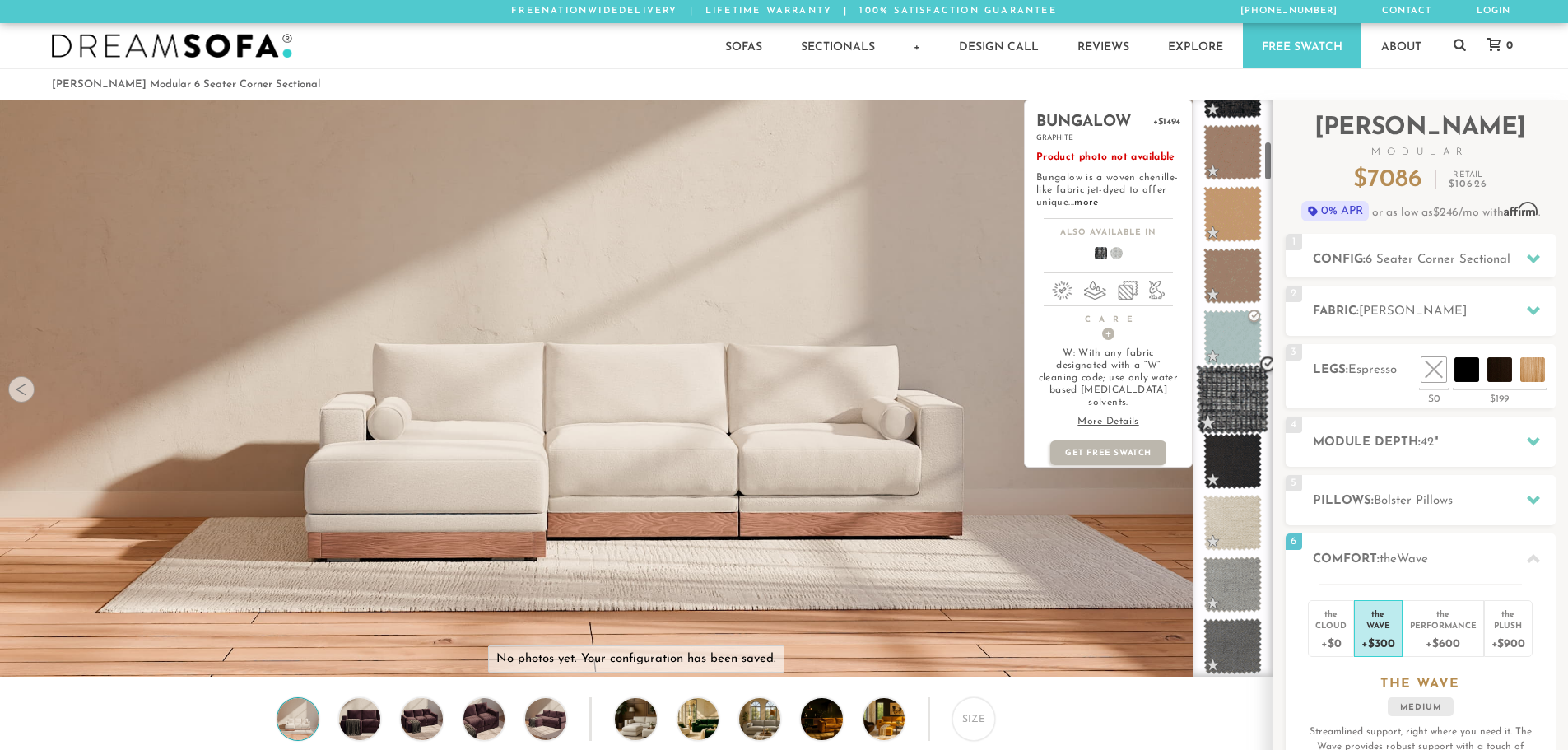
click at [1246, 399] on span at bounding box center [1232, 399] width 73 height 70
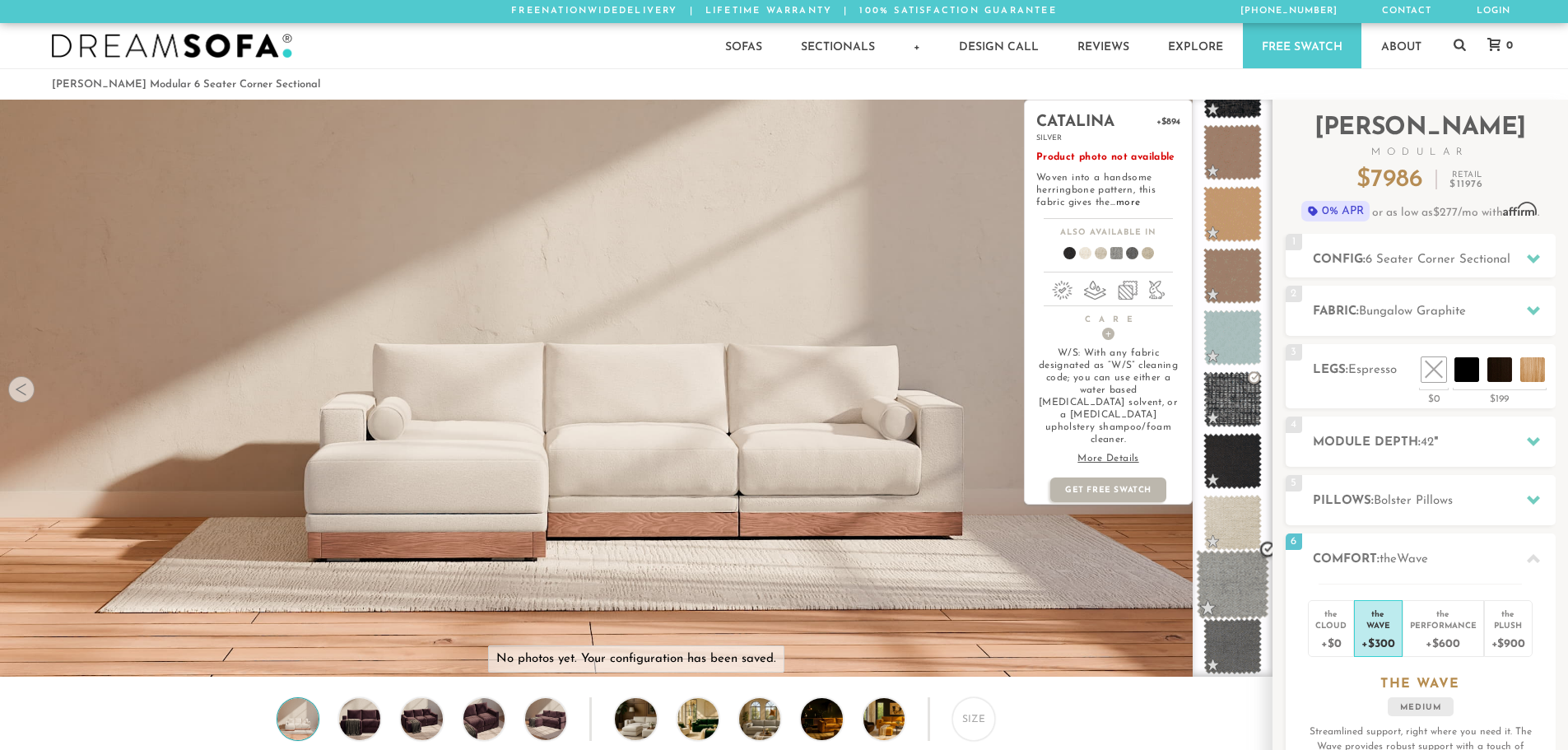
click at [1250, 570] on span at bounding box center [1232, 584] width 73 height 70
click at [1226, 576] on span at bounding box center [1232, 584] width 73 height 70
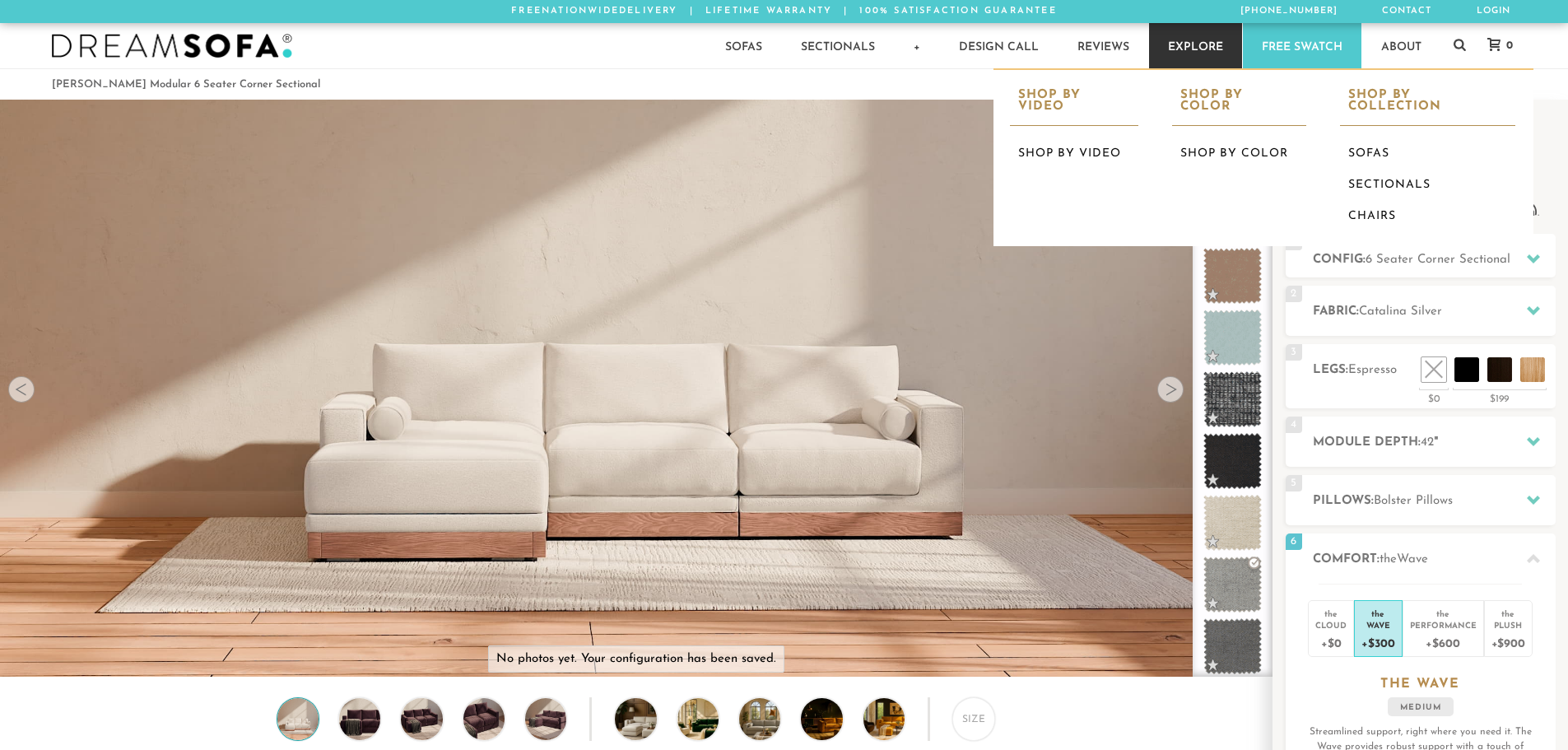
click at [1204, 45] on link "Explore" at bounding box center [1195, 45] width 93 height 45
